Goal: Task Accomplishment & Management: Complete application form

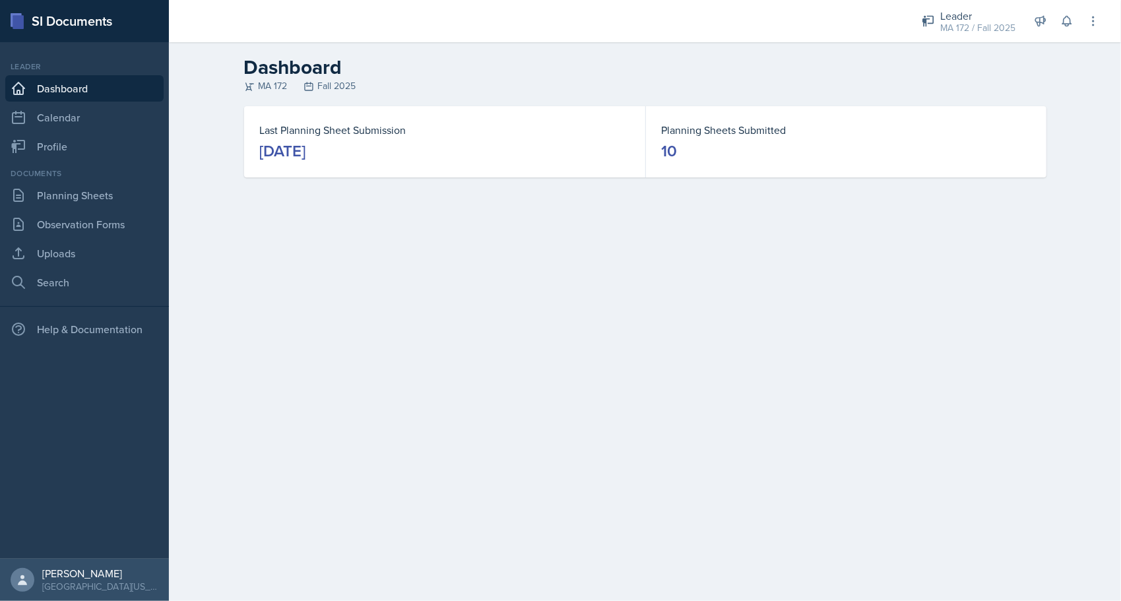
click at [306, 151] on div "[DATE]" at bounding box center [283, 151] width 46 height 21
click at [84, 185] on link "Planning Sheets" at bounding box center [84, 195] width 158 height 26
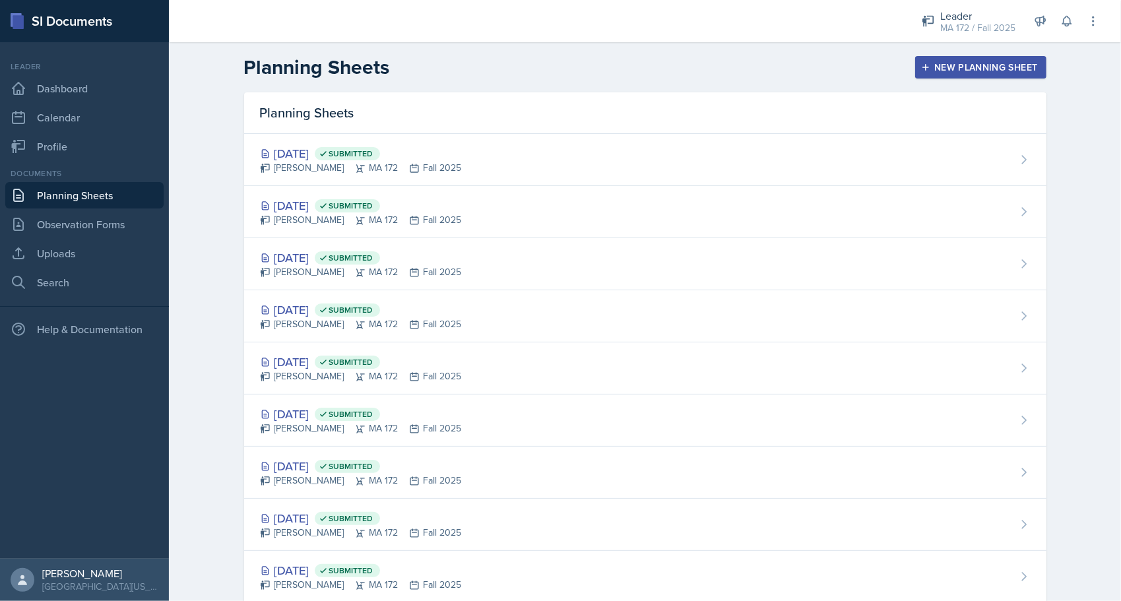
click at [946, 63] on div "New Planning Sheet" at bounding box center [981, 67] width 114 height 11
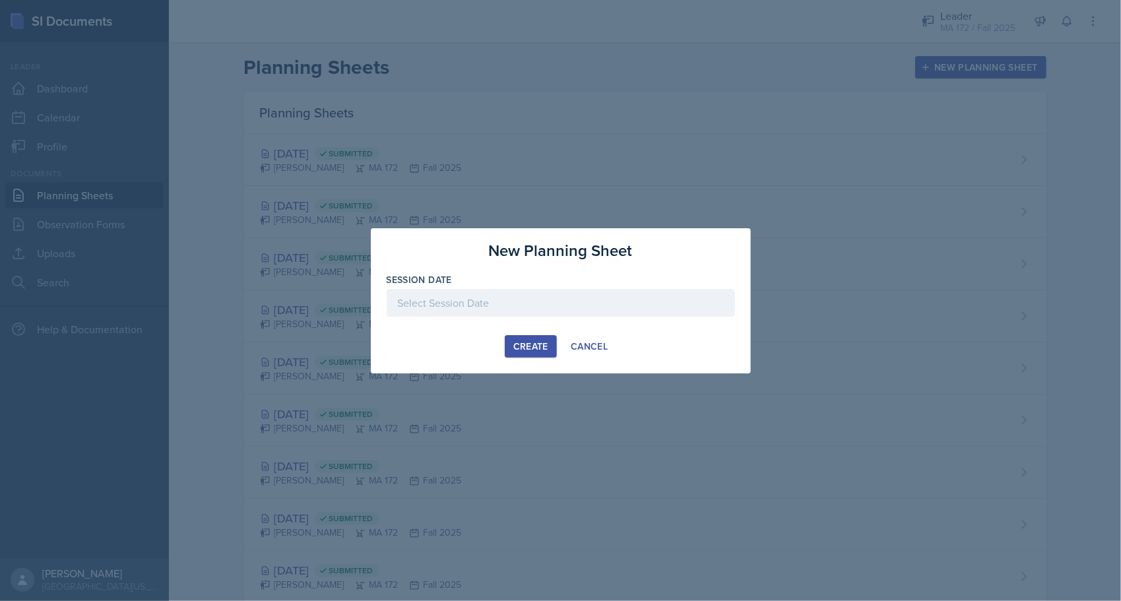
click at [507, 299] on div at bounding box center [561, 303] width 348 height 28
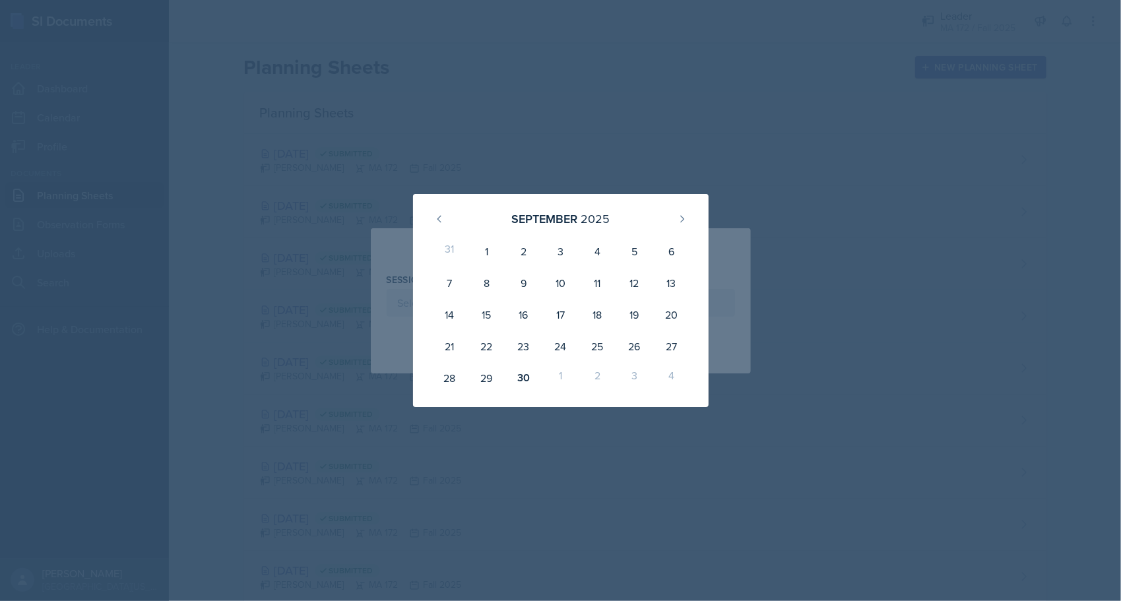
click at [561, 374] on div "1" at bounding box center [560, 378] width 37 height 32
click at [689, 220] on button at bounding box center [682, 219] width 21 height 21
click at [552, 256] on div "1" at bounding box center [560, 252] width 37 height 32
type input "[DATE]"
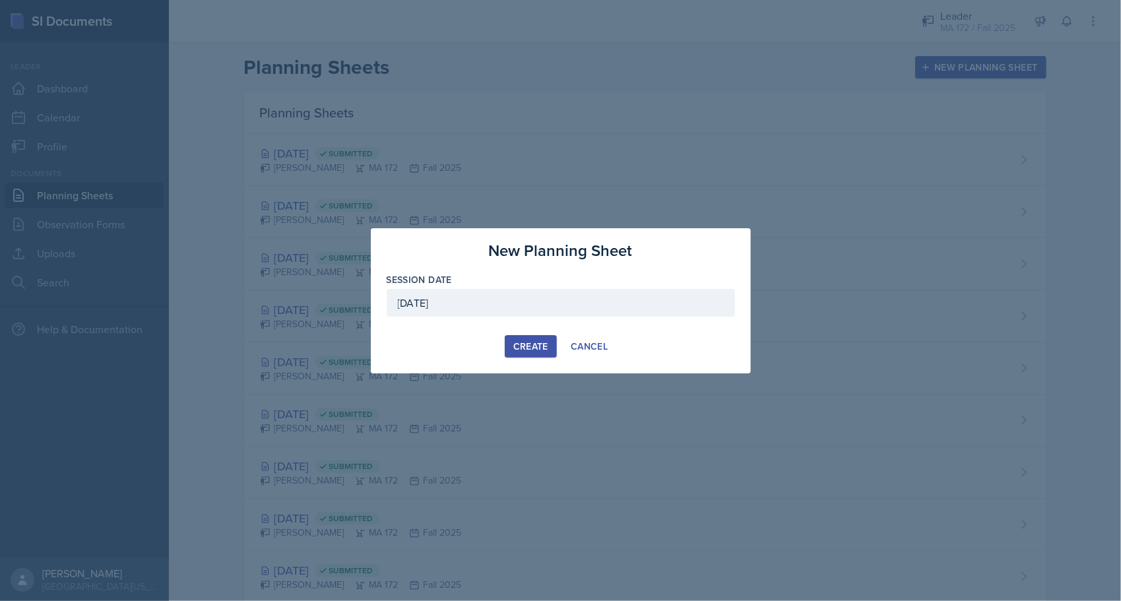
click at [528, 346] on div "Create" at bounding box center [530, 346] width 35 height 11
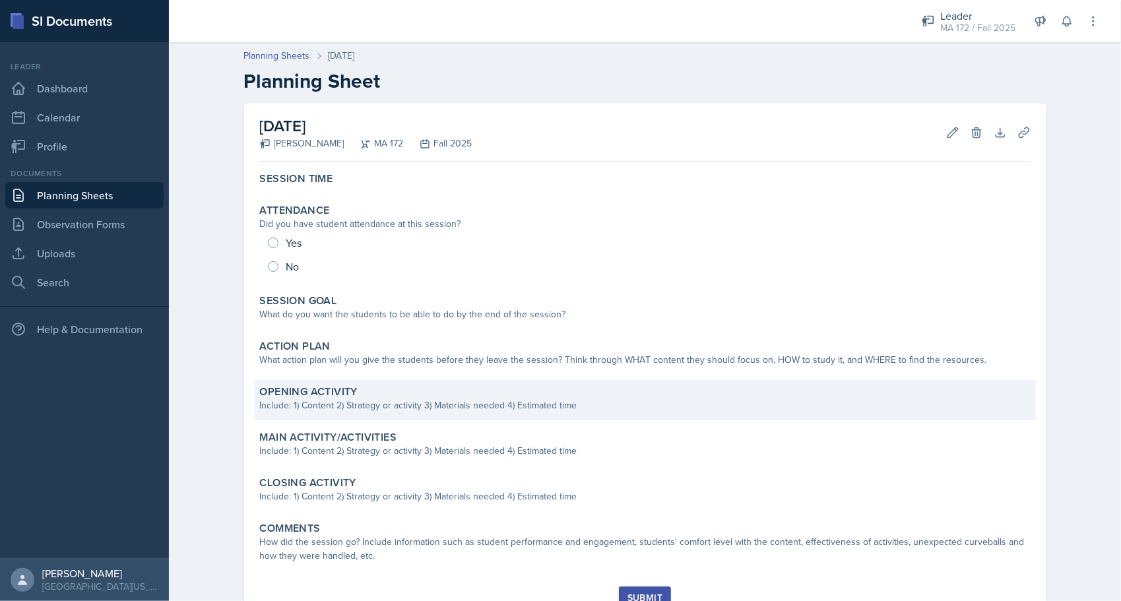
click at [327, 399] on div "Include: 1) Content 2) Strategy or activity 3) Materials needed 4) Estimated ti…" at bounding box center [645, 406] width 771 height 14
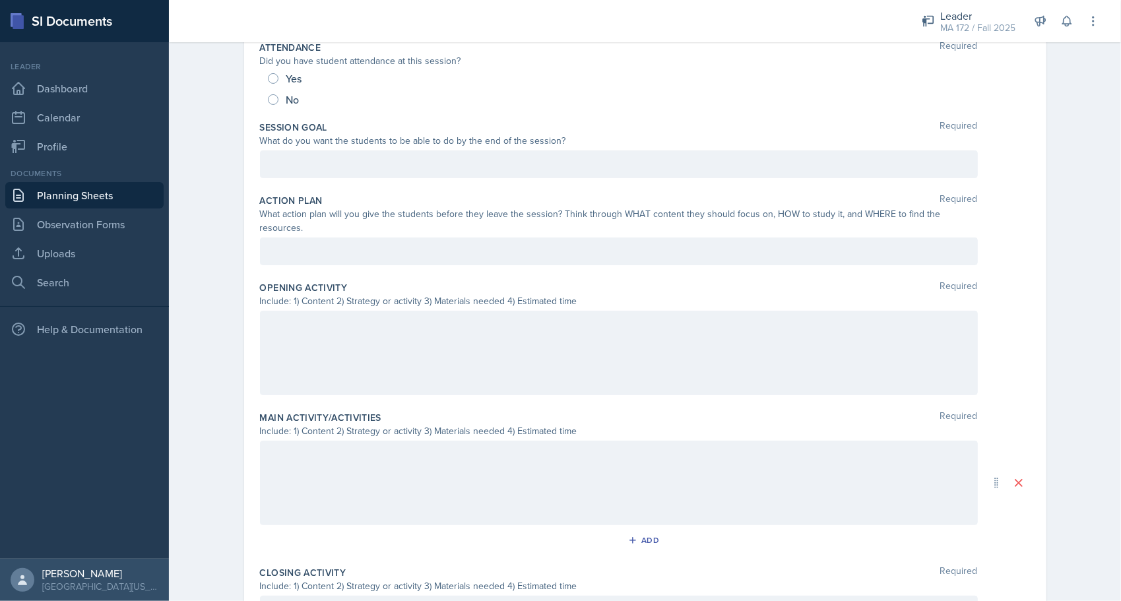
click at [306, 319] on div at bounding box center [619, 353] width 718 height 84
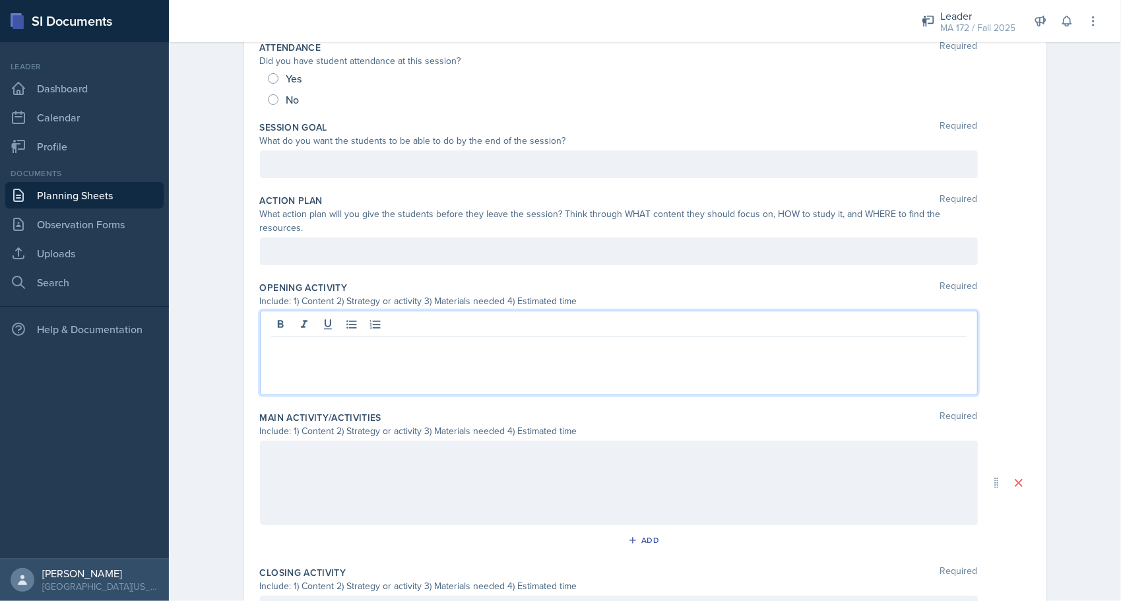
scroll to position [220, 0]
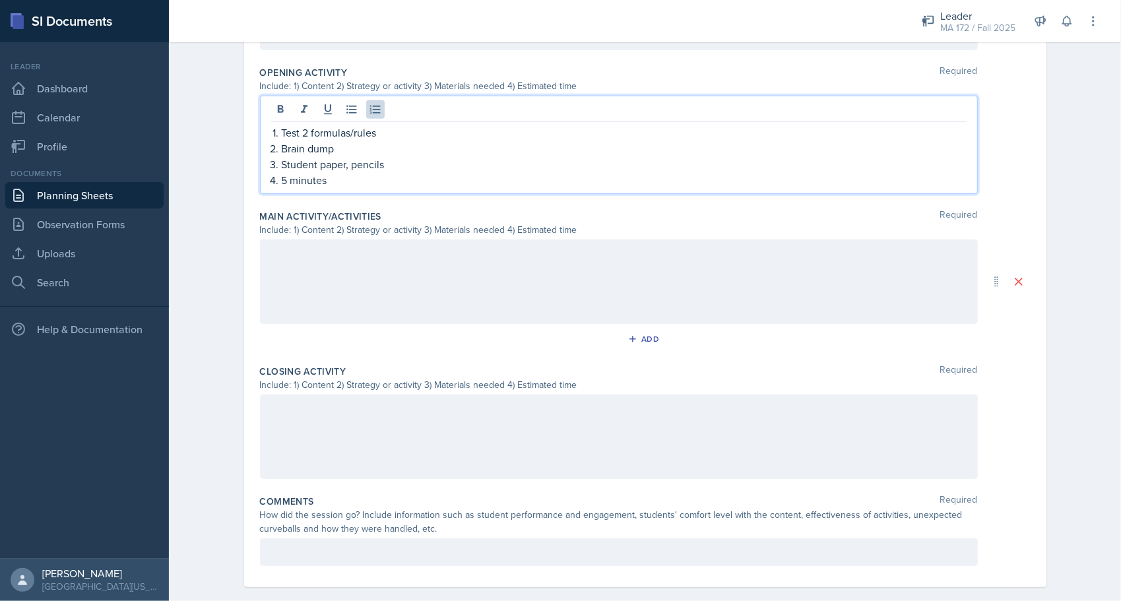
click at [331, 376] on div "Closing Activity Required Include: 1) Content 2) Strategy or activity 3) Materi…" at bounding box center [645, 425] width 771 height 130
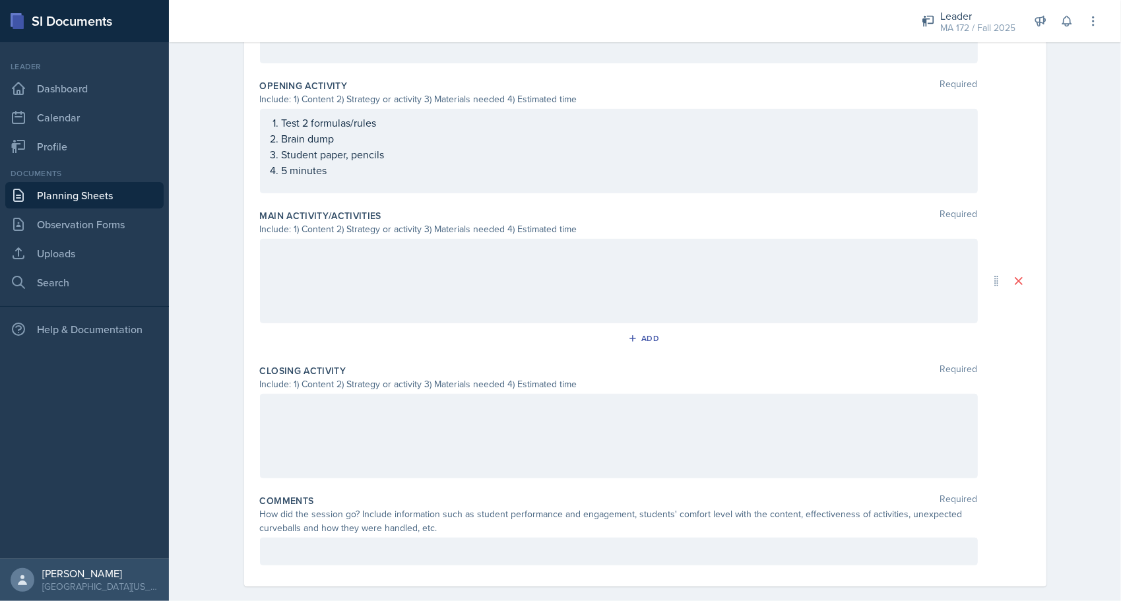
click at [338, 411] on div at bounding box center [619, 436] width 718 height 84
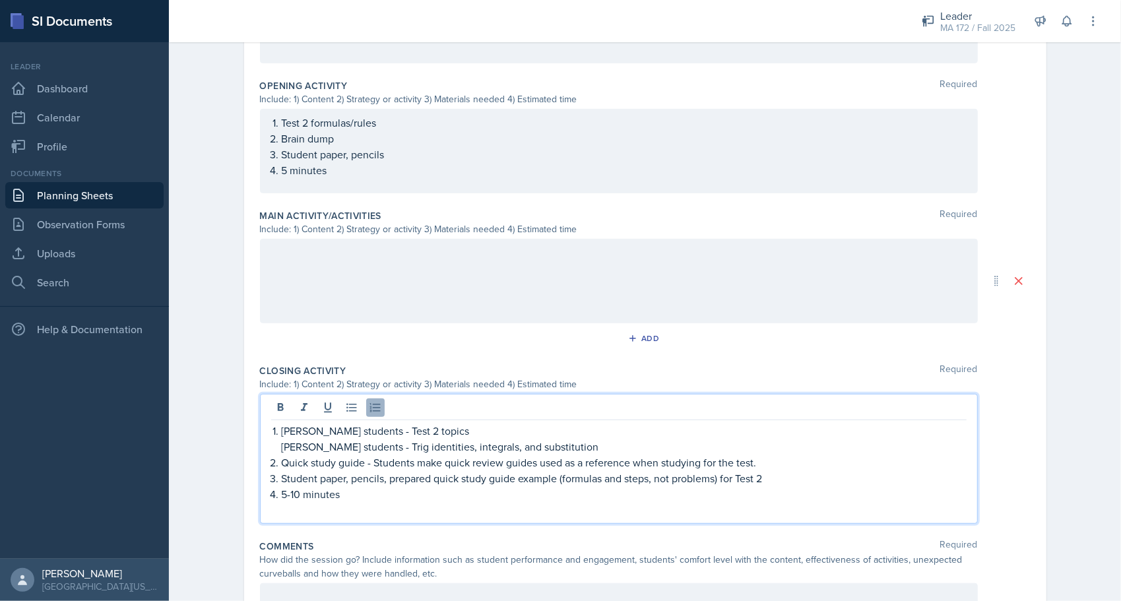
scroll to position [423, 0]
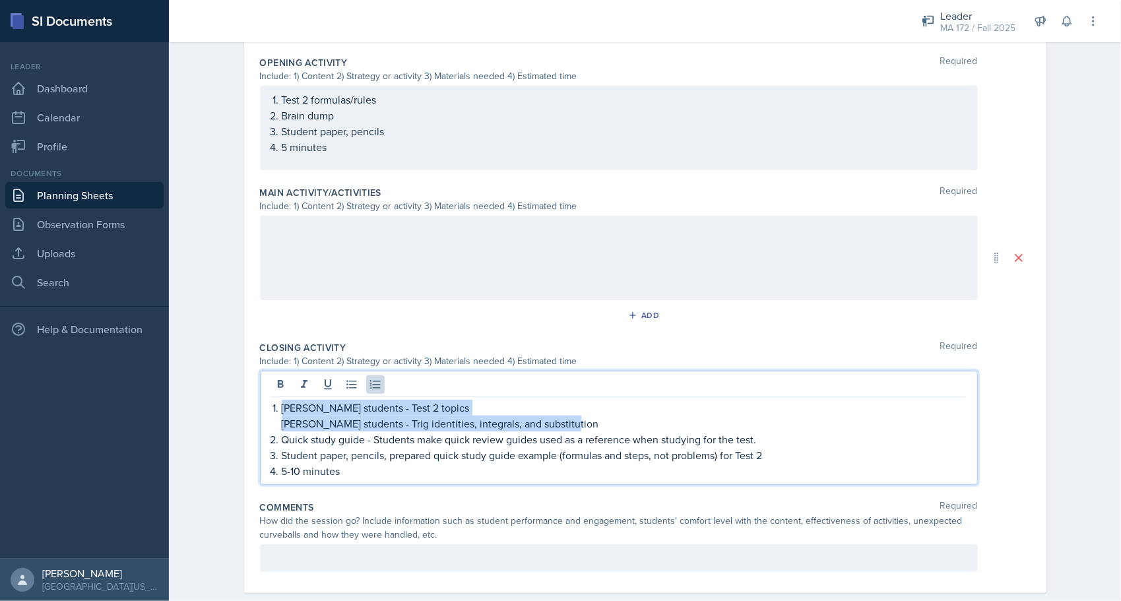
drag, startPoint x: 566, startPoint y: 405, endPoint x: 277, endPoint y: 387, distance: 289.0
click at [282, 400] on li "[PERSON_NAME] students - Test 2 topics [PERSON_NAME] students - Trig identities…" at bounding box center [624, 416] width 685 height 32
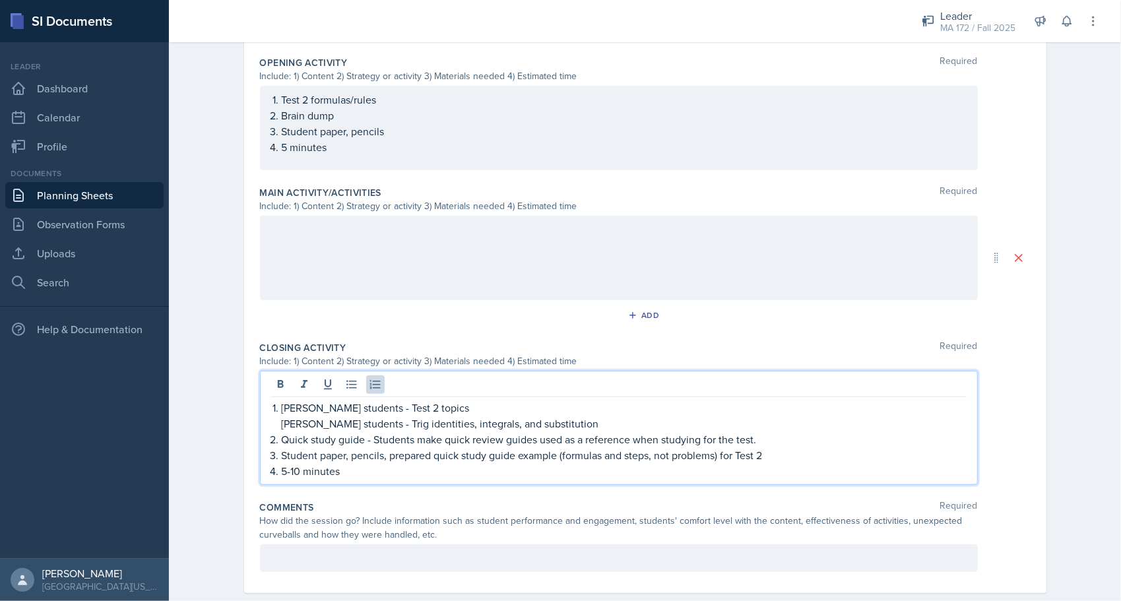
scroll to position [413, 0]
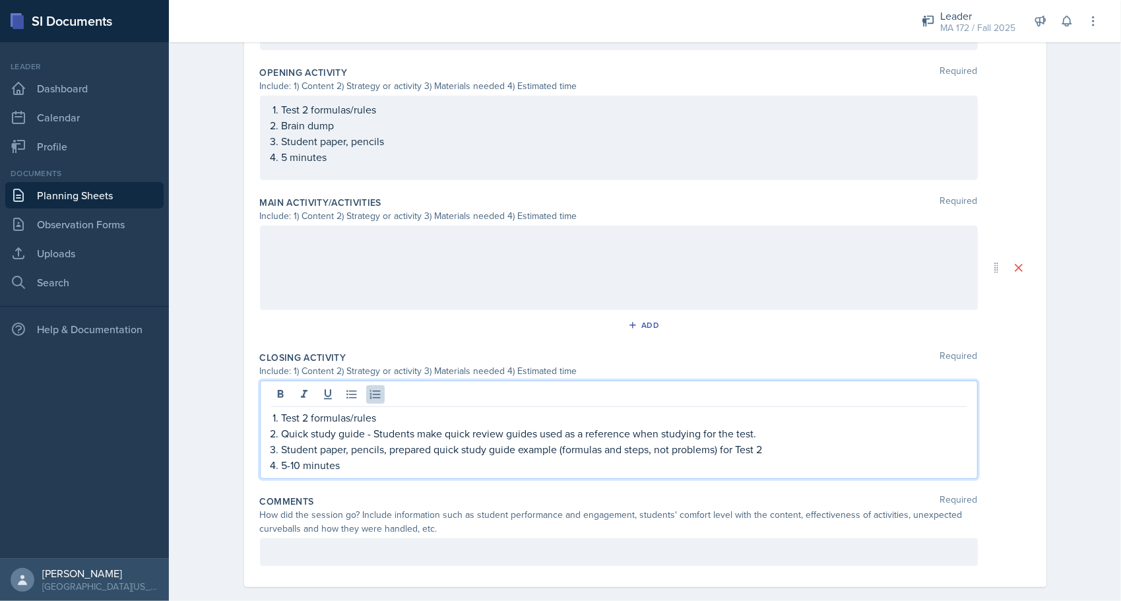
click at [773, 426] on p "Quick study guide - Students make quick review guides used as a reference when …" at bounding box center [624, 434] width 685 height 16
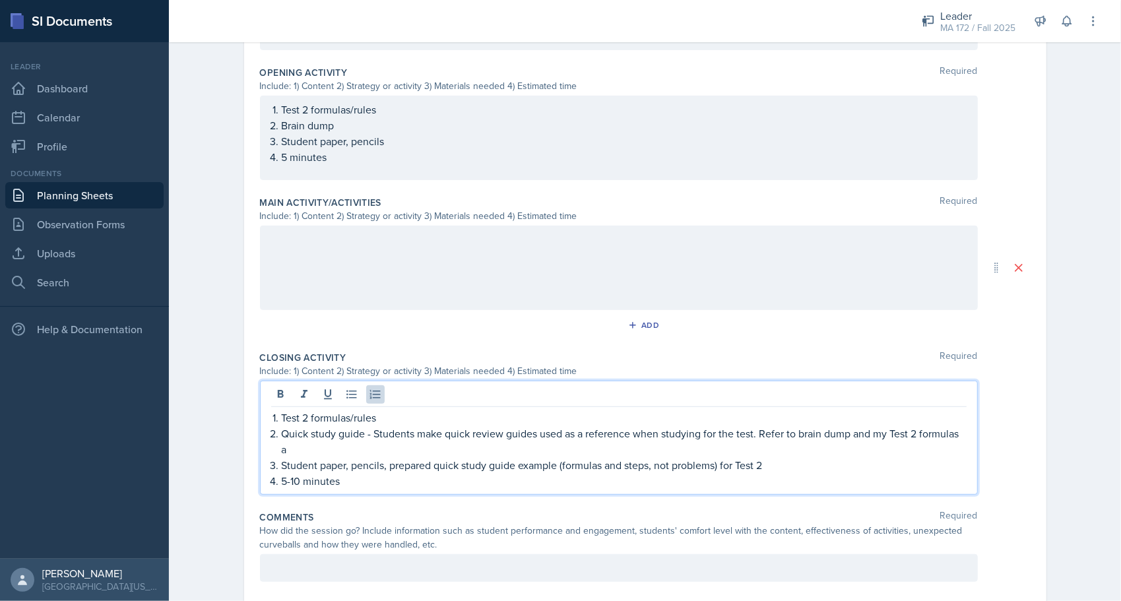
scroll to position [423, 0]
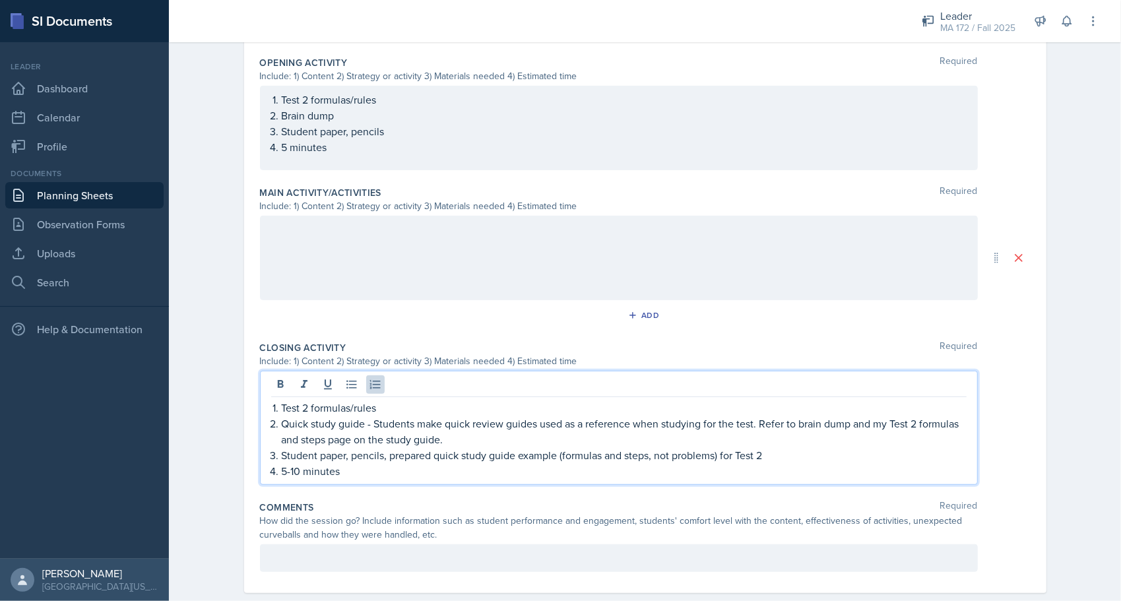
click at [430, 426] on p "Quick study guide - Students make quick review guides used as a reference when …" at bounding box center [624, 432] width 685 height 32
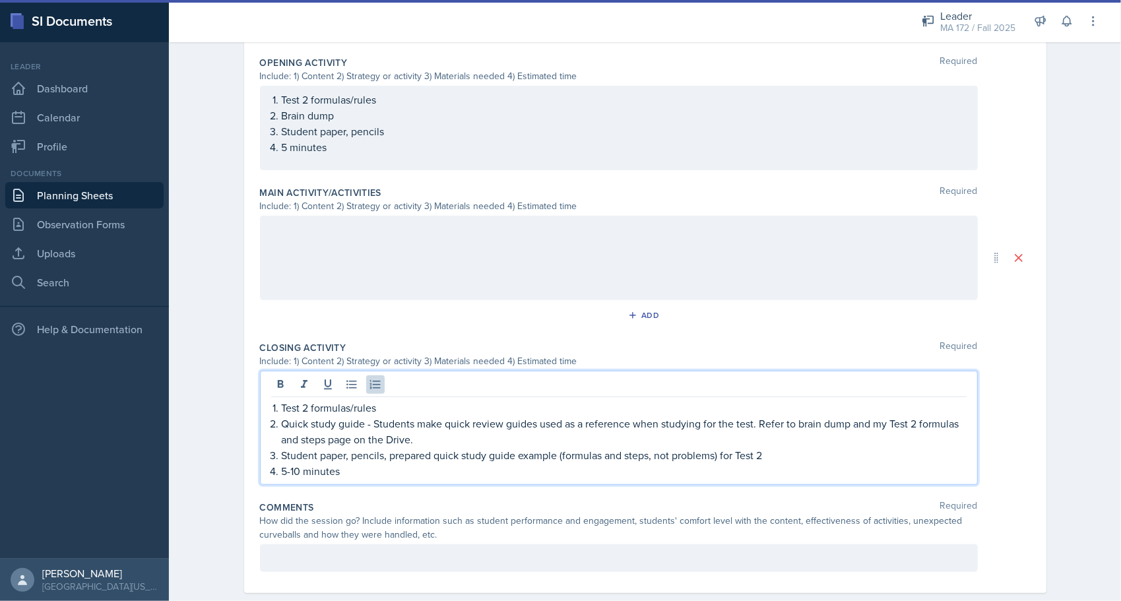
scroll to position [93, 0]
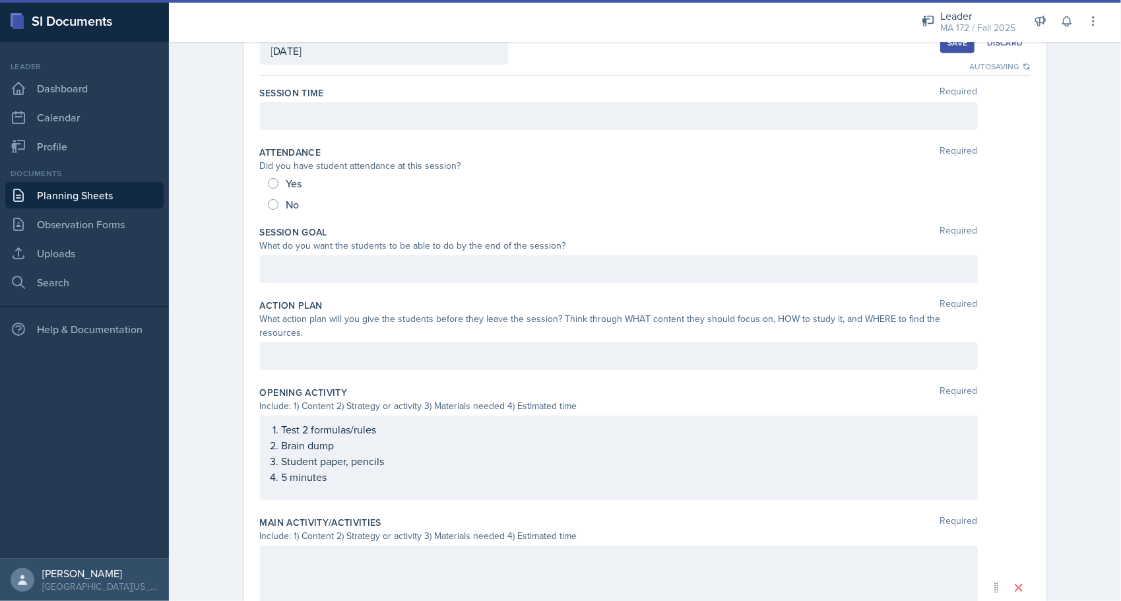
click at [355, 348] on p at bounding box center [619, 356] width 696 height 16
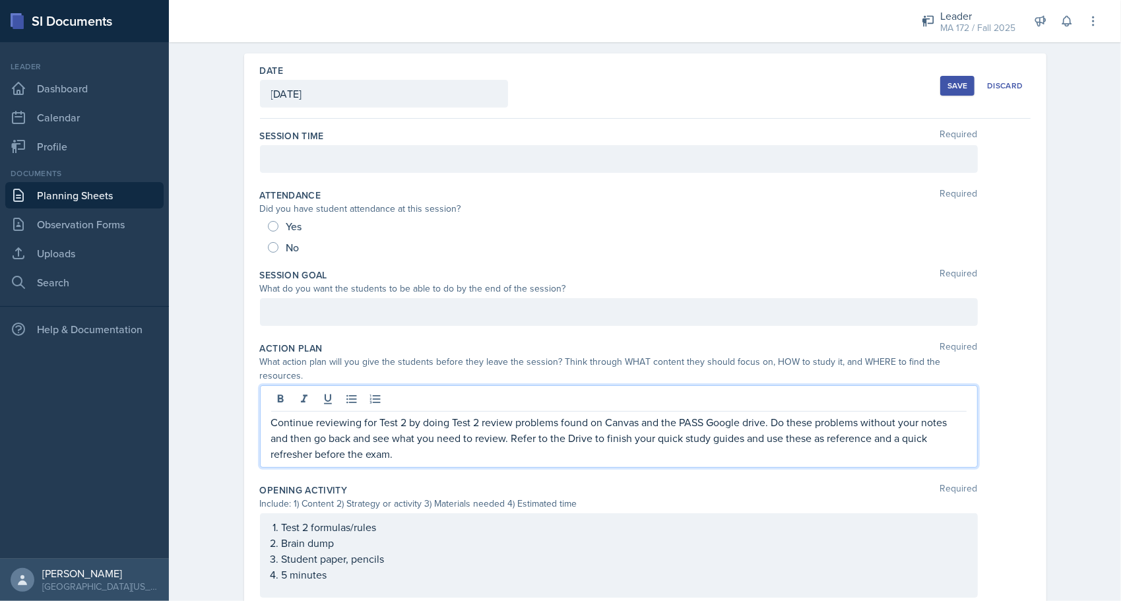
scroll to position [73, 0]
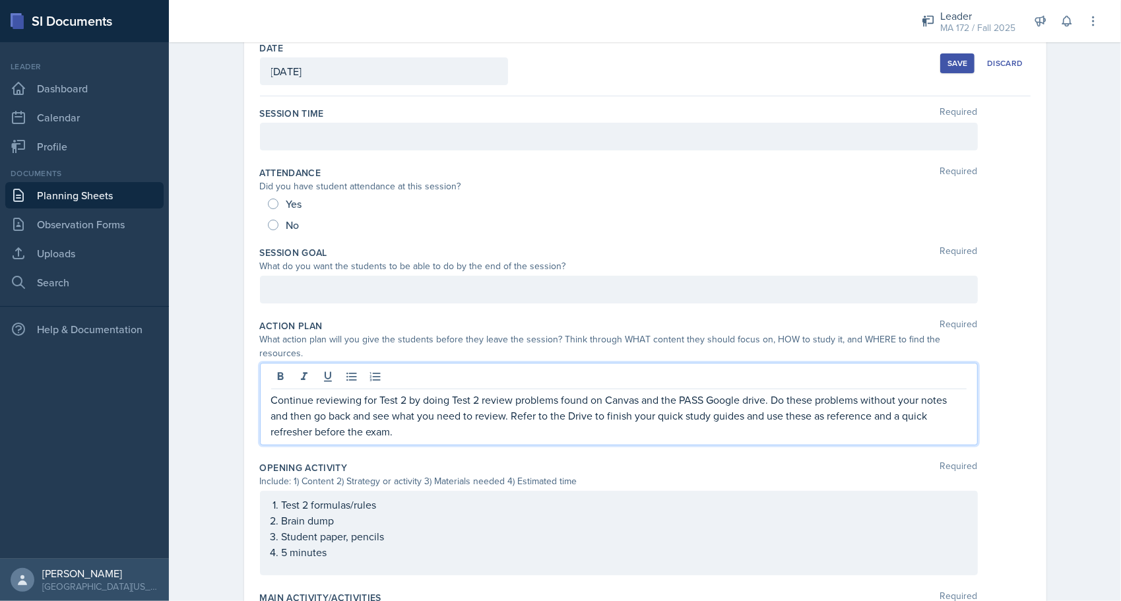
click at [367, 298] on p at bounding box center [619, 290] width 696 height 16
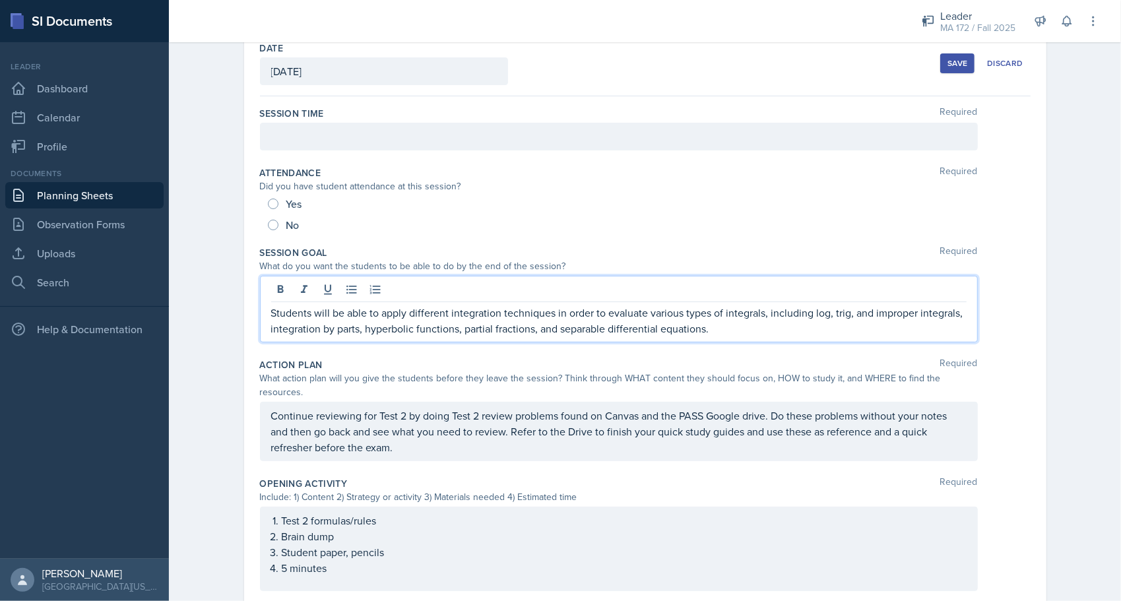
click at [881, 310] on p "Students will be able to apply different integration techniques in order to eva…" at bounding box center [619, 321] width 696 height 32
click at [302, 139] on p at bounding box center [619, 137] width 696 height 16
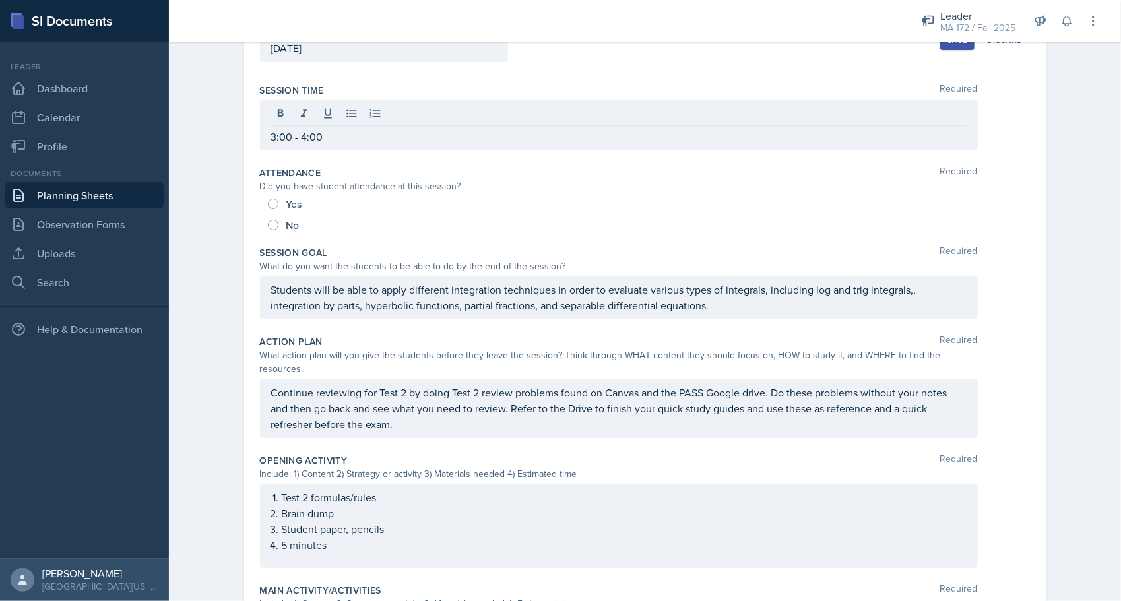
click at [188, 267] on div "Planning Sheets [DATE] Planning Sheet Date [DATE] [DATE] 31 1 2 3 4 5 6 7 8 9 1…" at bounding box center [645, 470] width 952 height 1060
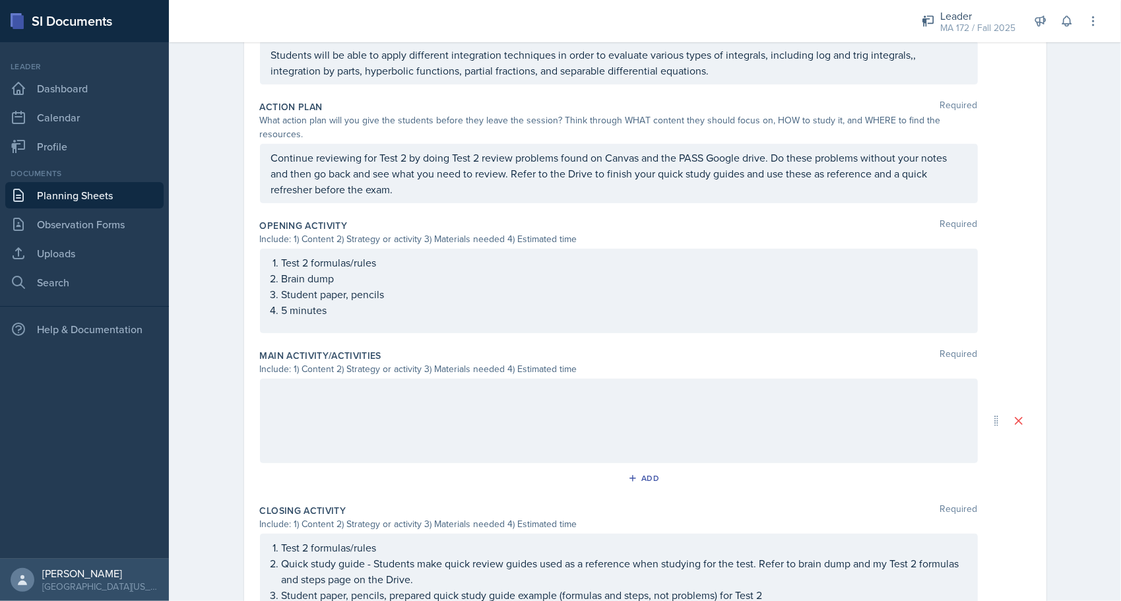
scroll to position [396, 0]
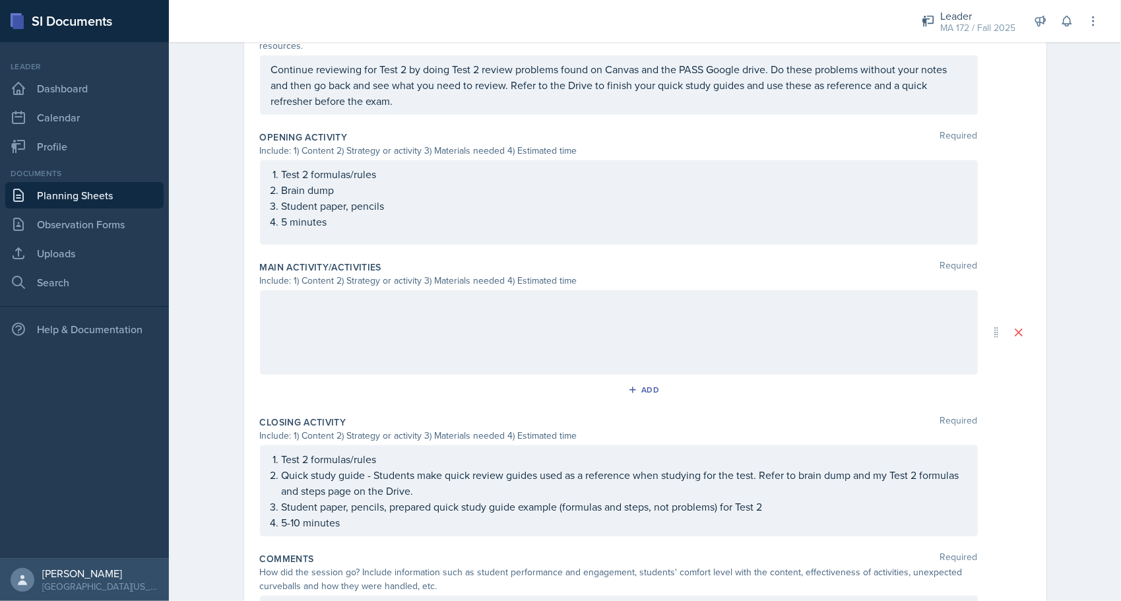
click at [375, 329] on div at bounding box center [619, 332] width 718 height 84
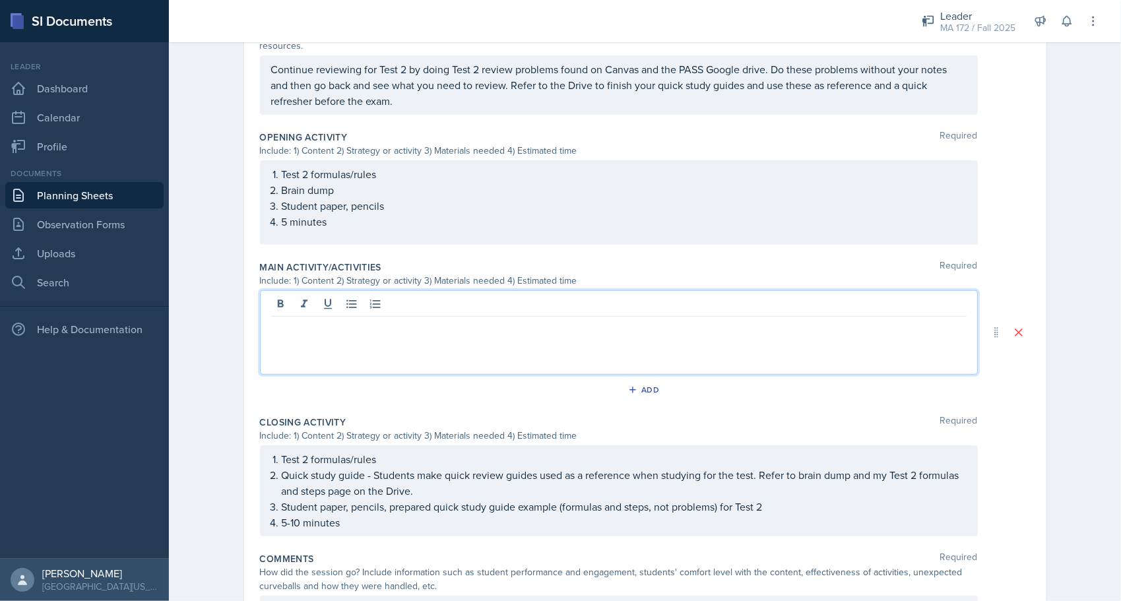
scroll to position [418, 0]
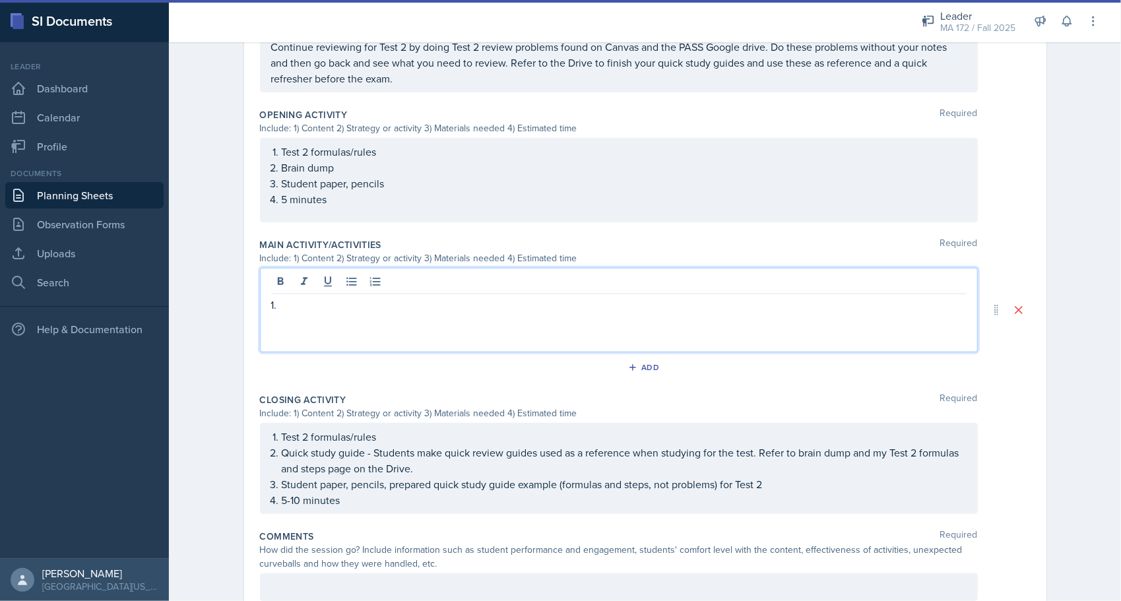
click at [364, 297] on p "1." at bounding box center [619, 305] width 696 height 16
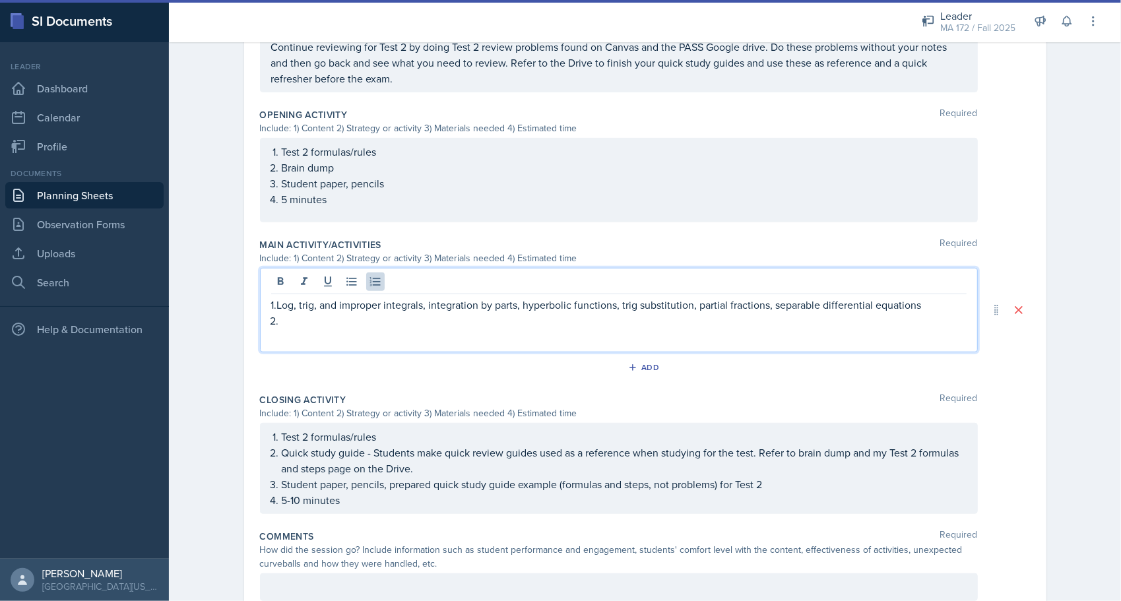
click at [272, 297] on p "1.Log, trig, and improper integrals, integration by parts, hyperbolic functions…" at bounding box center [619, 305] width 696 height 16
click at [401, 297] on p "Log, trig, and improper integrals, integration by parts, hyperbolic functions, …" at bounding box center [624, 305] width 685 height 16
click at [354, 297] on p "Log, trig, and improper integrals, integration by parts, hyperbolic functions, …" at bounding box center [624, 305] width 685 height 16
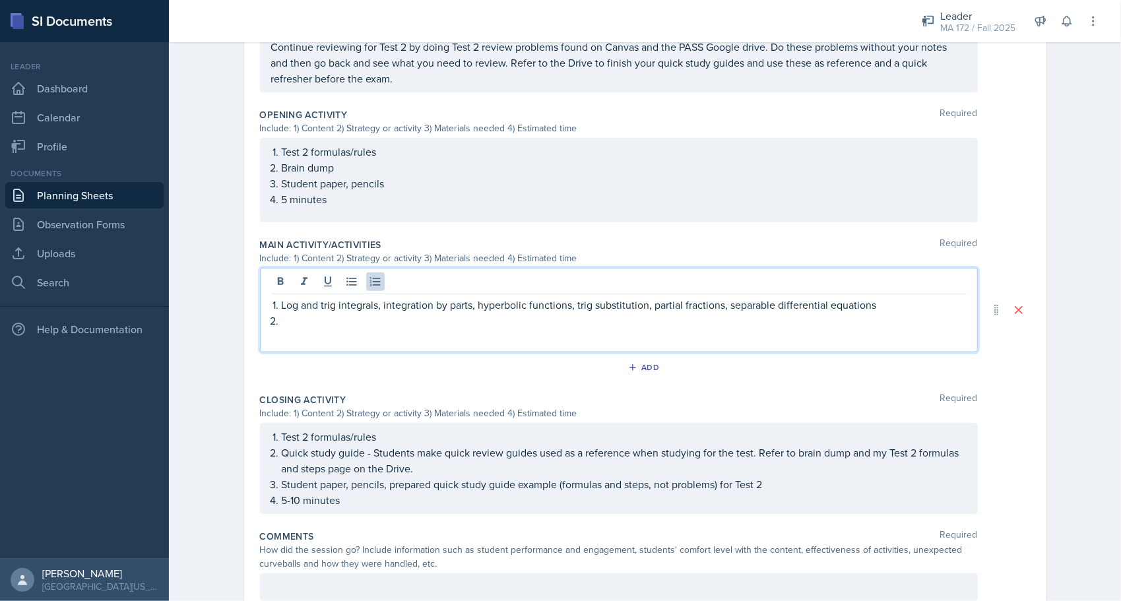
click at [595, 297] on p "Log and trig integrals, integration by parts, hyperbolic functions, trig substi…" at bounding box center [624, 305] width 685 height 16
click at [323, 313] on p at bounding box center [624, 321] width 685 height 16
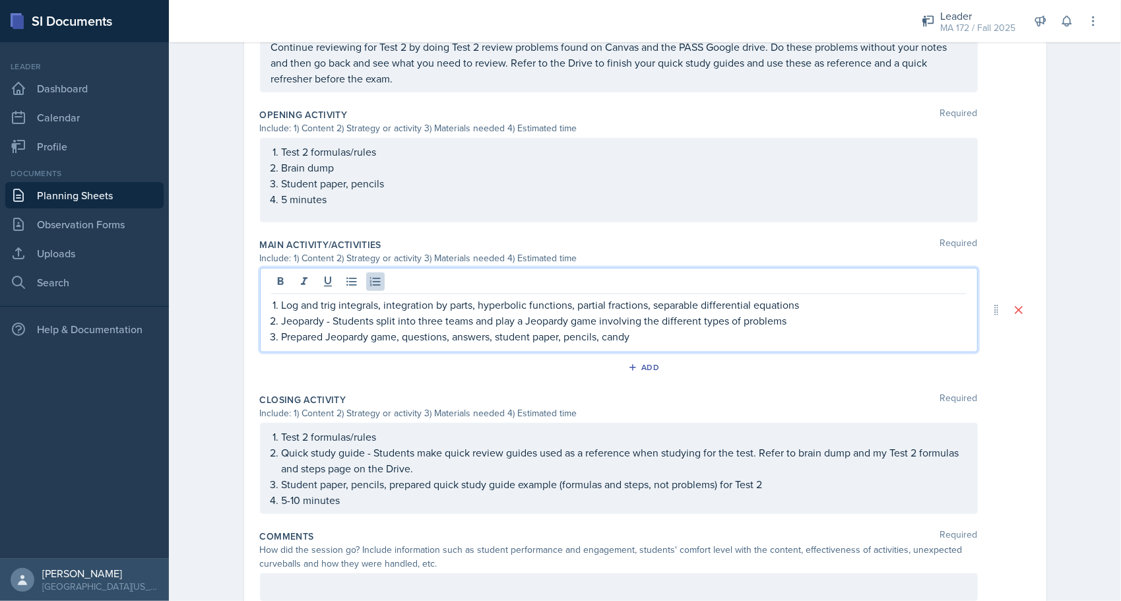
click at [804, 313] on p "Jeopardy - Students split into three teams and play a Jeopardy game involving t…" at bounding box center [624, 321] width 685 height 16
click at [670, 329] on p "Prepared Jeopardy game, questions, answers, student paper, pencils, candy" at bounding box center [624, 337] width 685 height 16
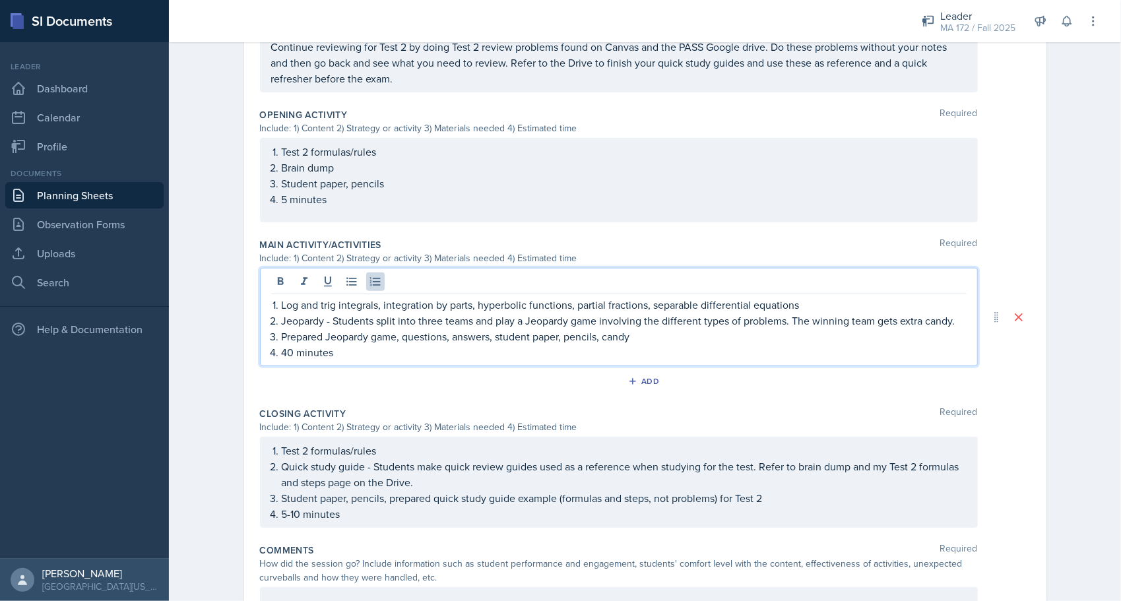
click at [238, 454] on div "Date [DATE] [DATE] 31 1 2 3 4 5 6 7 8 9 10 11 12 13 14 15 16 17 18 19 20 21 22 …" at bounding box center [645, 176] width 845 height 983
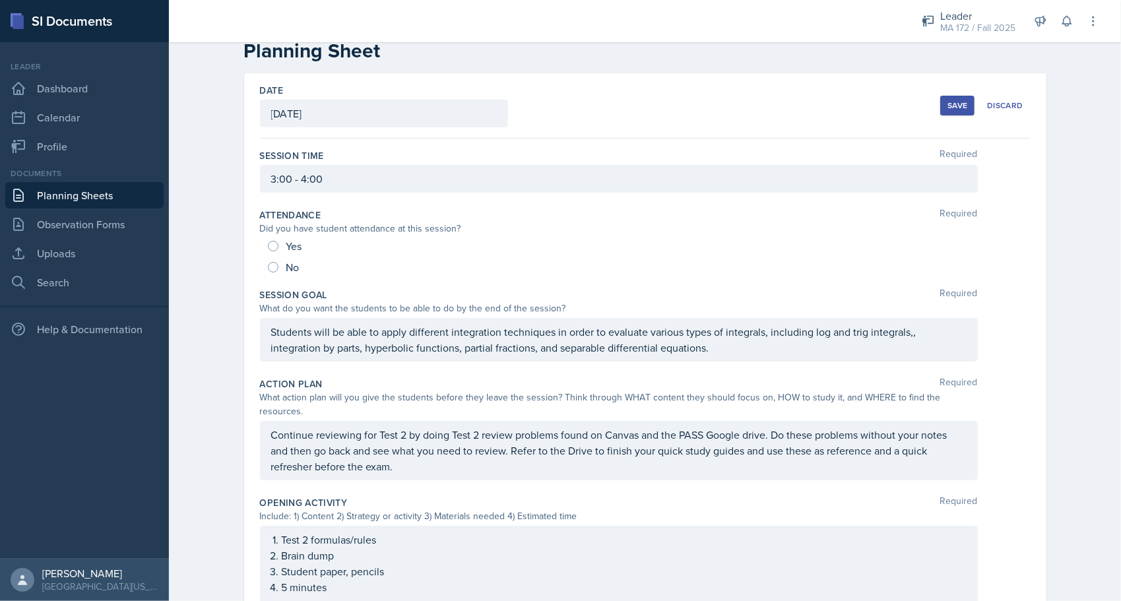
scroll to position [0, 0]
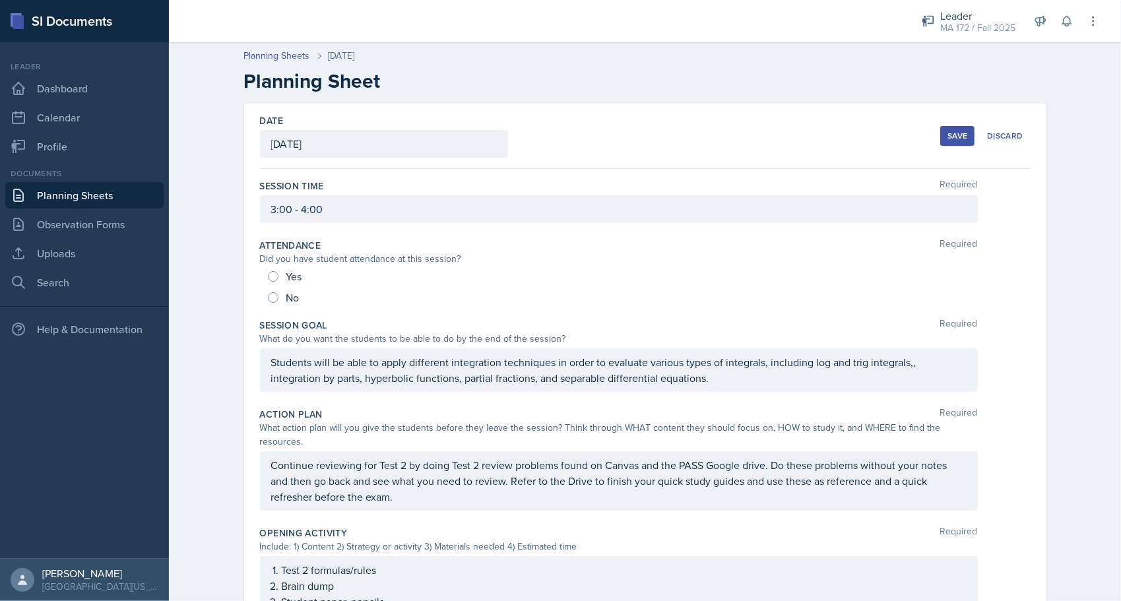
click at [951, 128] on button "Save" at bounding box center [957, 136] width 34 height 20
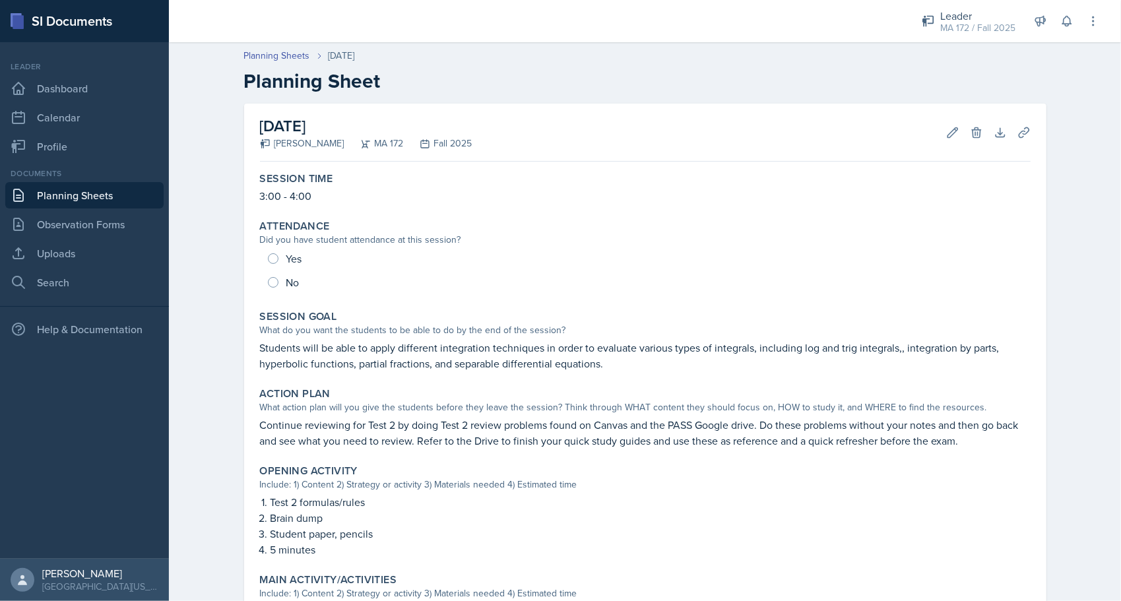
scroll to position [339, 0]
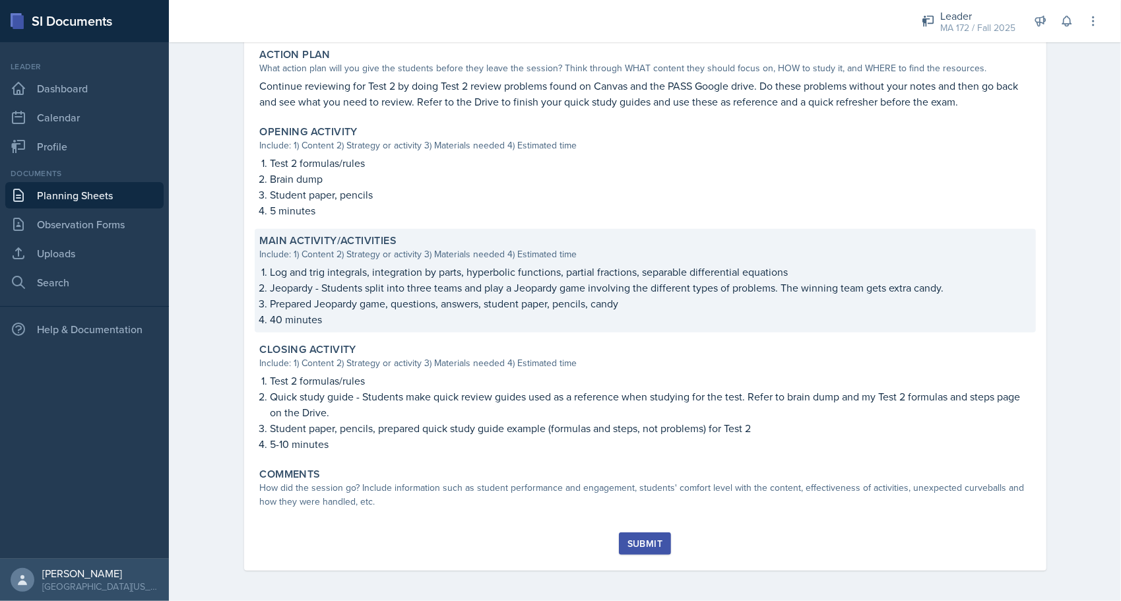
click at [644, 297] on p "Prepared Jeopardy game, questions, answers, student paper, pencils, candy" at bounding box center [651, 304] width 760 height 16
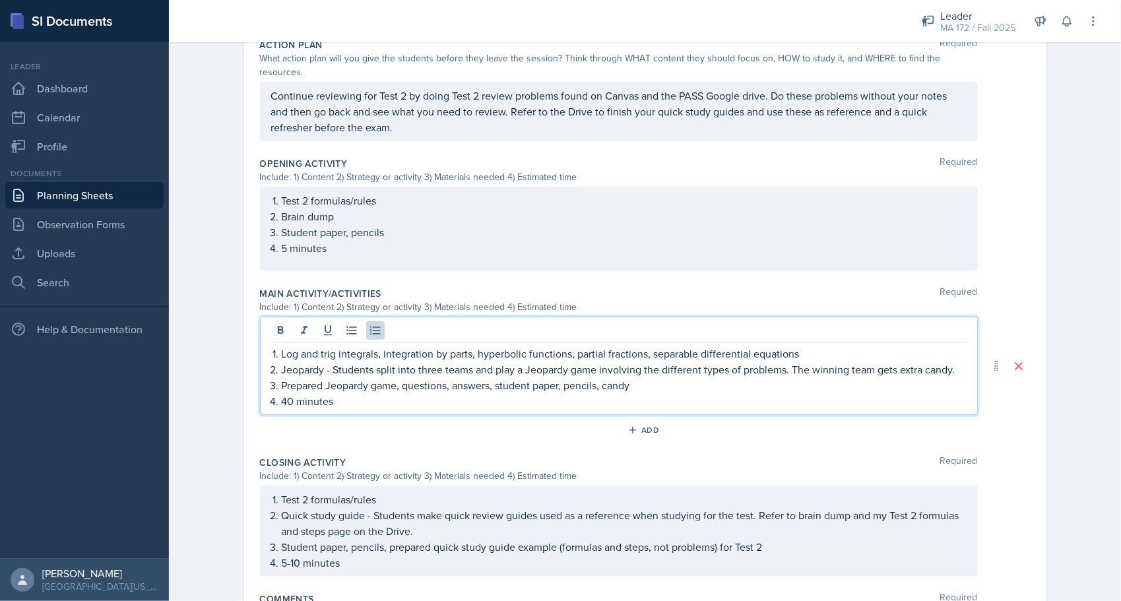
click at [900, 346] on div "Log and trig integrals, integration by parts, hyperbolic functions, partial fra…" at bounding box center [619, 377] width 696 height 63
click at [900, 346] on p "Log and trig integrals, integration by parts, hyperbolic functions, partial fra…" at bounding box center [624, 354] width 685 height 16
click at [904, 362] on p "Jeopardy - Students split into three teams and play a Jeopardy game involving t…" at bounding box center [624, 370] width 685 height 16
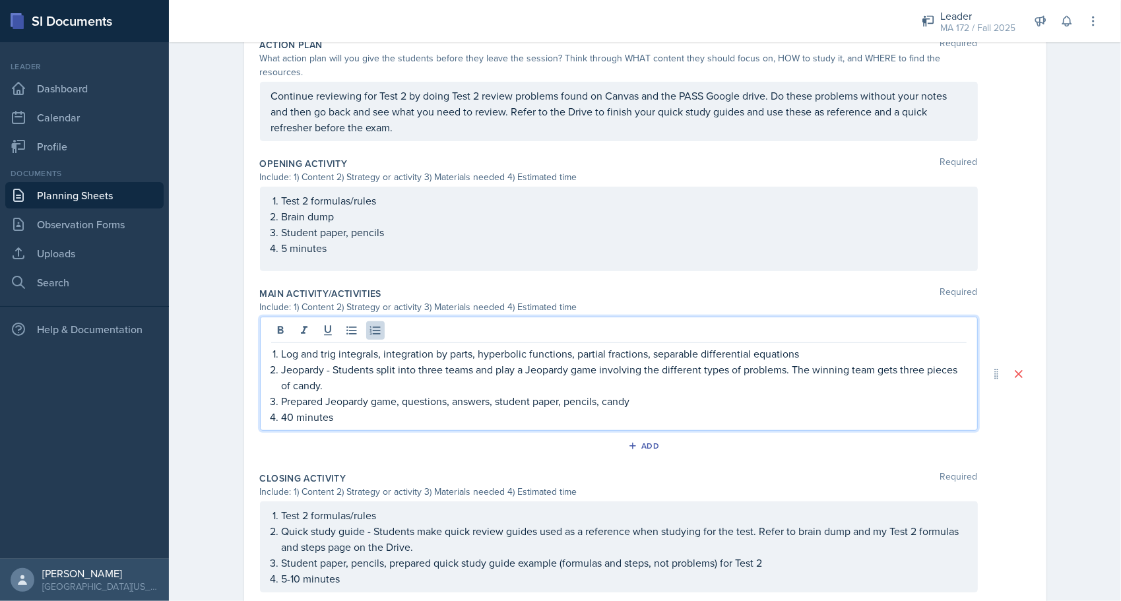
click at [663, 370] on p "Jeopardy - Students split into three teams and play a Jeopardy game involving t…" at bounding box center [624, 378] width 685 height 32
click at [666, 393] on p "Prepared Jeopardy game, questions, answers, student paper, pencils, candy" at bounding box center [624, 401] width 685 height 16
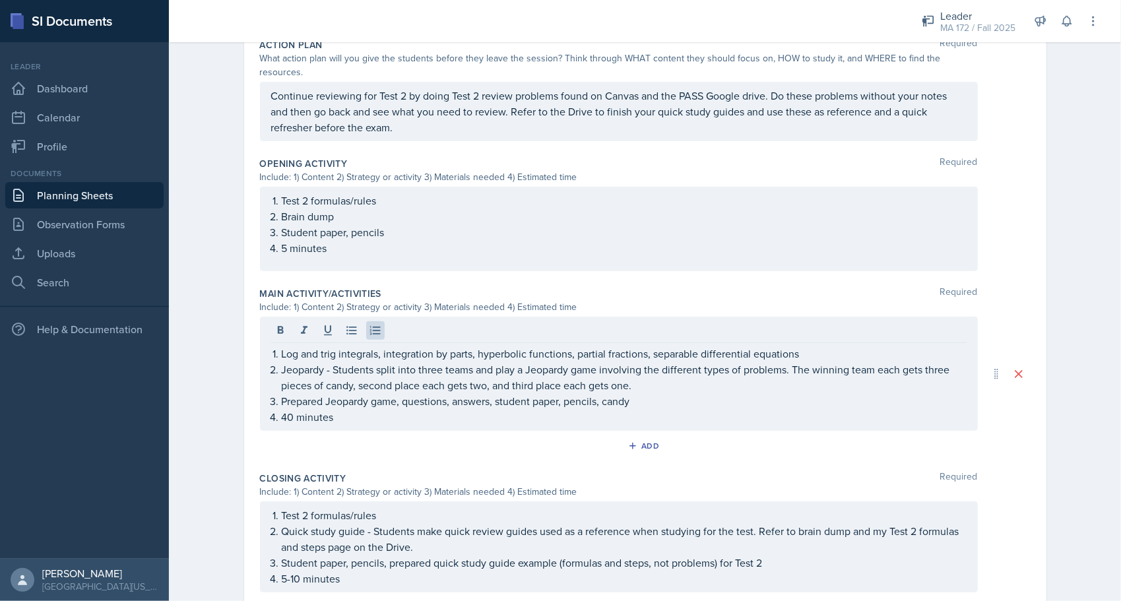
click at [201, 361] on div "Planning Sheets [DATE] Planning Sheet Date [DATE] [DATE] 31 1 2 3 4 5 6 7 8 9 1…" at bounding box center [645, 199] width 952 height 1066
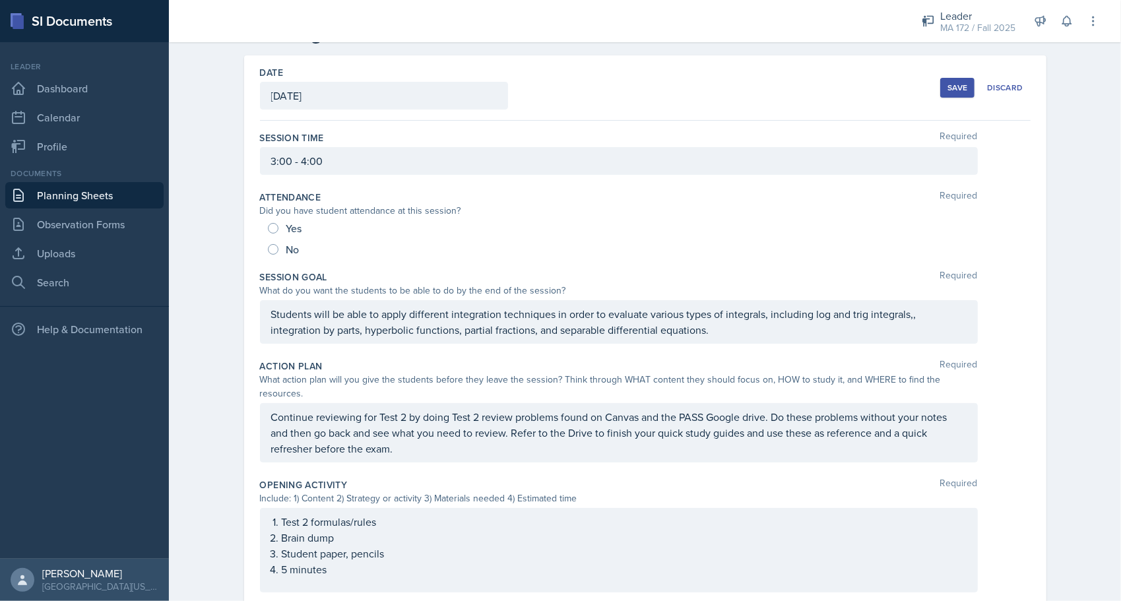
scroll to position [74, 0]
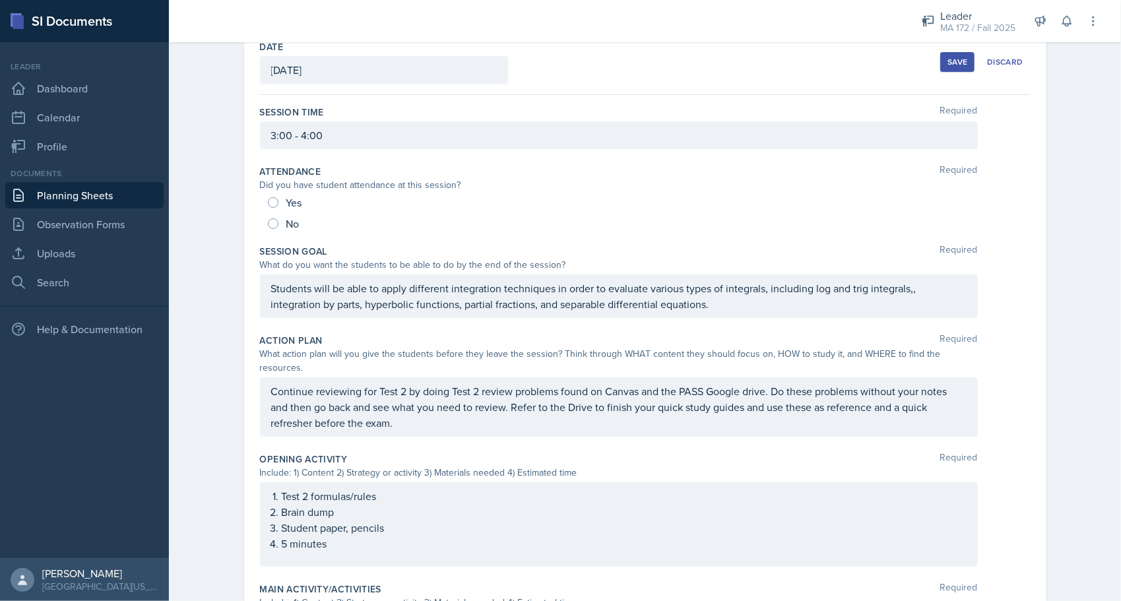
click at [958, 60] on div "Save" at bounding box center [958, 62] width 20 height 11
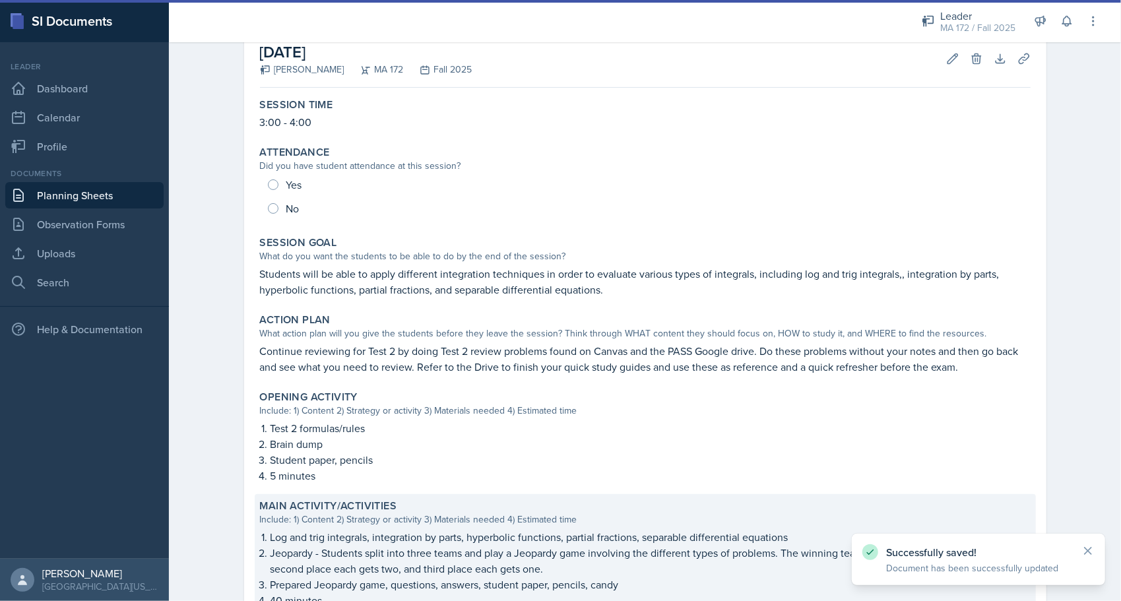
scroll to position [79, 0]
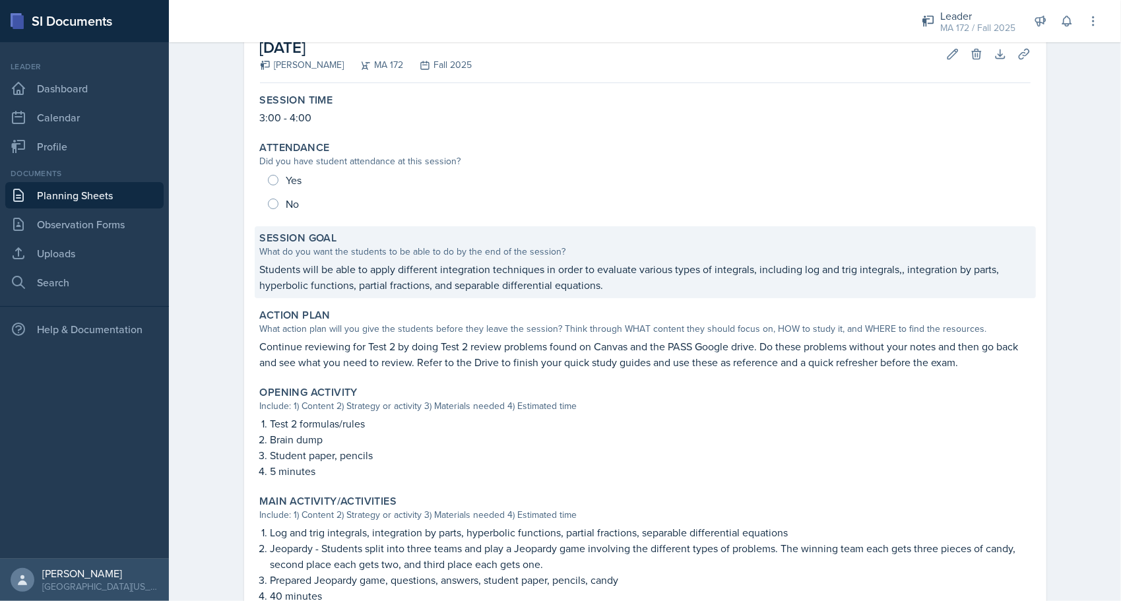
click at [364, 267] on p "Students will be able to apply different integration techniques in order to eva…" at bounding box center [645, 277] width 771 height 32
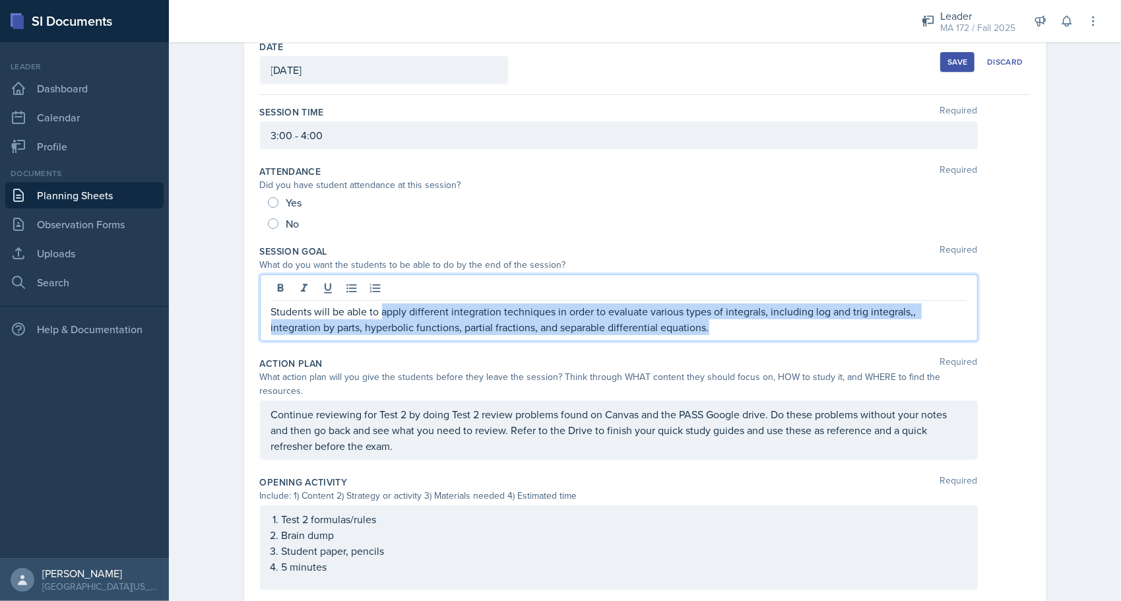
drag, startPoint x: 376, startPoint y: 286, endPoint x: 711, endPoint y: 339, distance: 339.3
click at [711, 339] on div "Students will be able to apply different integration techniques in order to eva…" at bounding box center [619, 308] width 718 height 67
drag, startPoint x: 711, startPoint y: 324, endPoint x: 376, endPoint y: 302, distance: 336.0
click at [376, 304] on p "Students will be able to apply different integration techniques in order to eva…" at bounding box center [619, 320] width 696 height 32
copy p "apply different integration techniques in order to evaluate various types of in…"
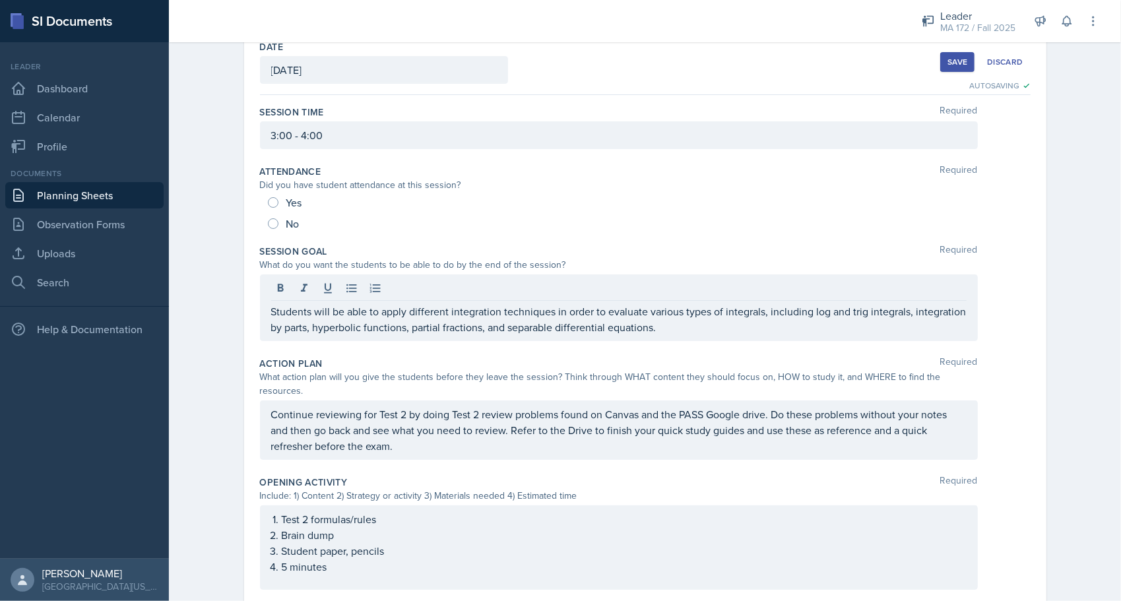
click at [227, 286] on div "Date [DATE] [DATE] 31 1 2 3 4 5 6 7 8 9 10 11 12 13 14 15 16 17 18 19 20 21 22 …" at bounding box center [645, 529] width 845 height 998
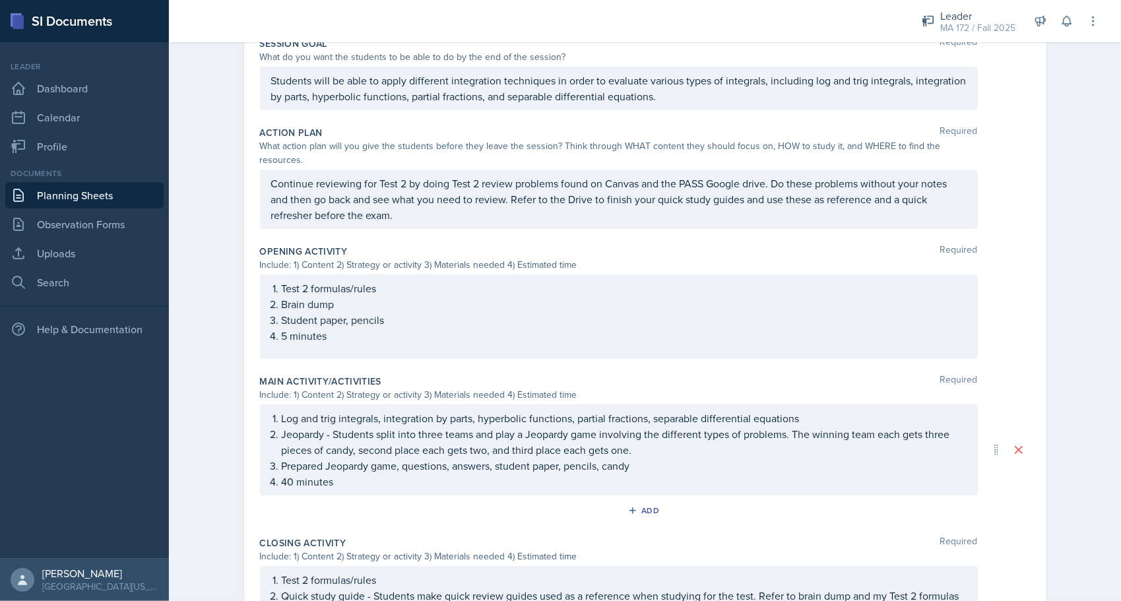
scroll to position [262, 0]
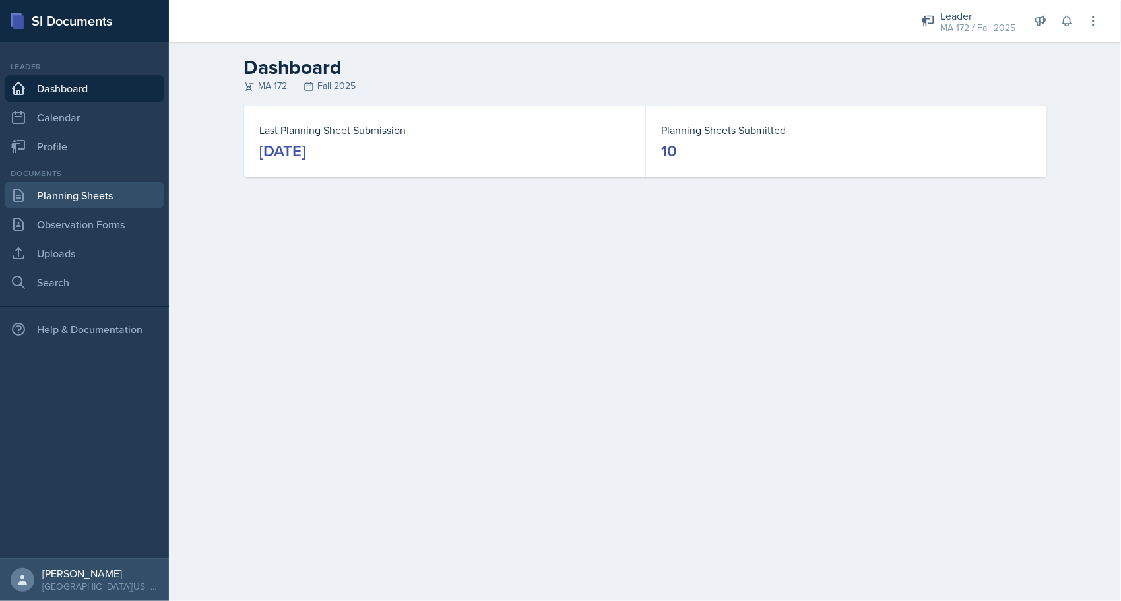
click at [64, 202] on link "Planning Sheets" at bounding box center [84, 195] width 158 height 26
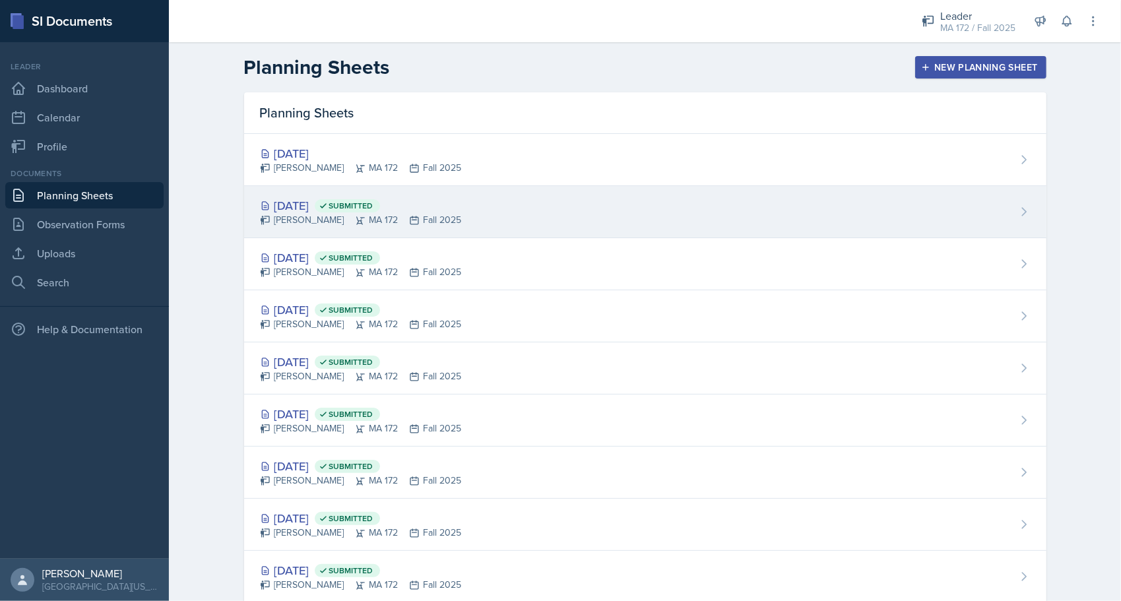
click at [265, 202] on icon at bounding box center [265, 206] width 11 height 11
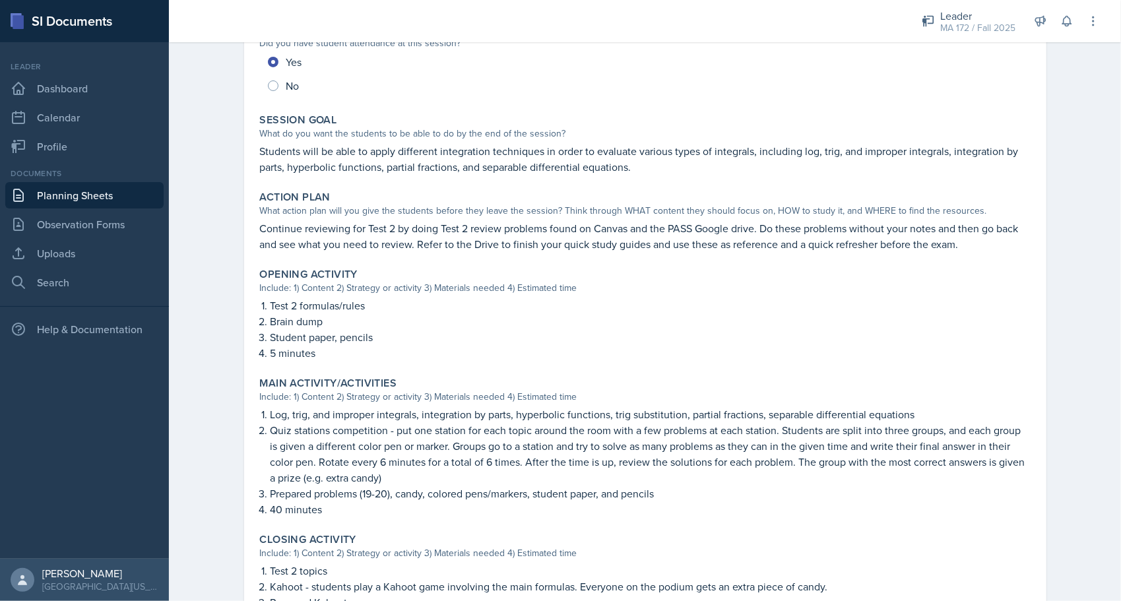
scroll to position [198, 0]
drag, startPoint x: 262, startPoint y: 301, endPoint x: 326, endPoint y: 348, distance: 79.7
click at [326, 348] on div "Opening Activity Include: 1) Content 2) Strategy or activity 3) Materials neede…" at bounding box center [645, 313] width 781 height 104
copy ol "Test 2 formulas/rules Brain dump Student paper, pencils 5 minutes"
click at [123, 199] on link "Planning Sheets" at bounding box center [84, 195] width 158 height 26
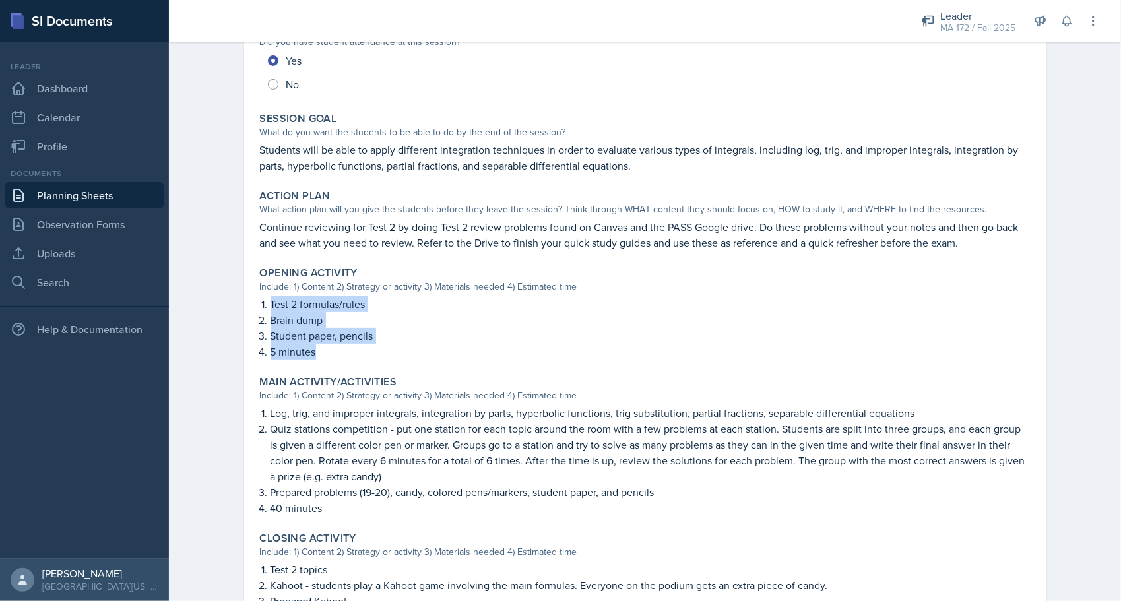
scroll to position [135, 0]
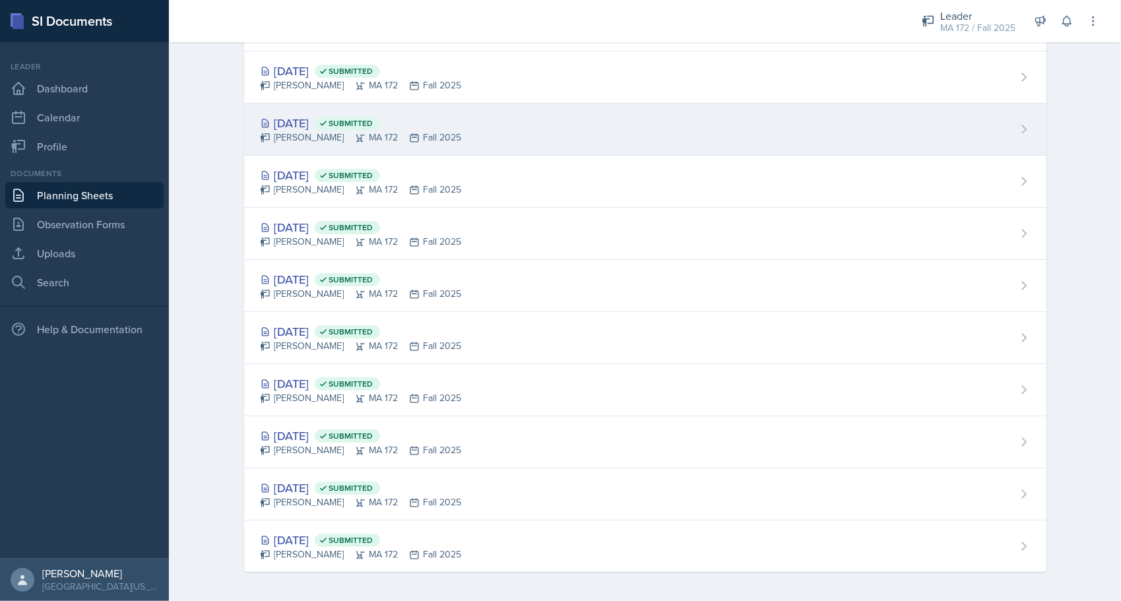
click at [289, 125] on div "Sep 24th, 2025 Submitted" at bounding box center [361, 123] width 202 height 18
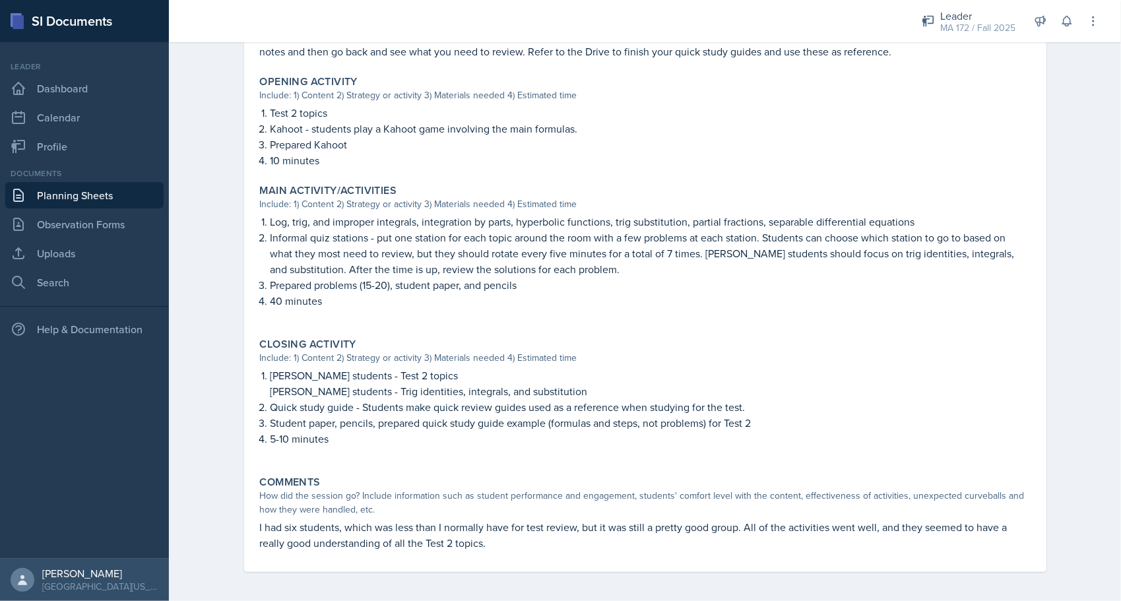
scroll to position [391, 0]
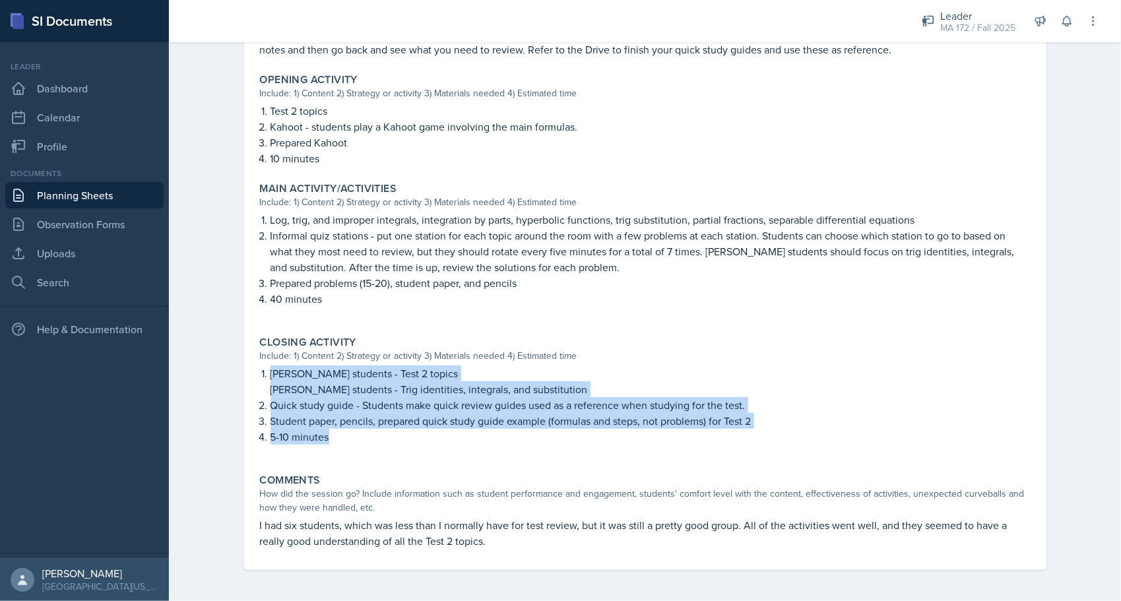
drag, startPoint x: 333, startPoint y: 438, endPoint x: 252, endPoint y: 368, distance: 106.7
click at [255, 368] on div "Closing Activity Include: 1) Content 2) Strategy or activity 3) Materials neede…" at bounding box center [645, 397] width 781 height 133
copy ol "Lenahan's students - Test 2 topics Abudiab's students - Trig identities, integr…"
click at [74, 194] on link "Planning Sheets" at bounding box center [84, 195] width 158 height 26
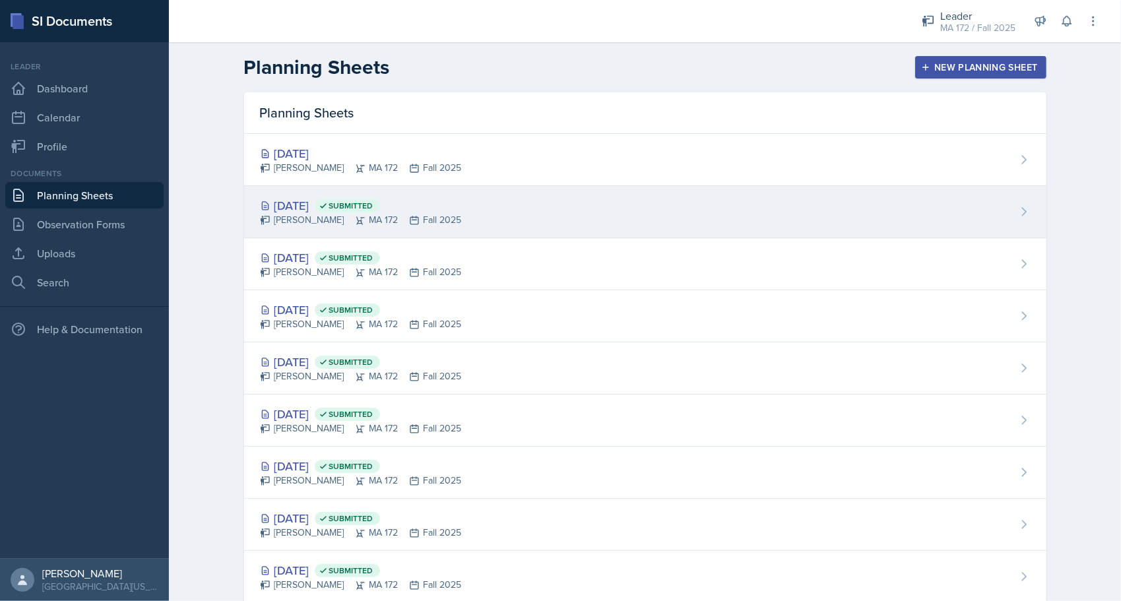
click at [293, 206] on div "Sep 29th, 2025 Submitted" at bounding box center [361, 206] width 202 height 18
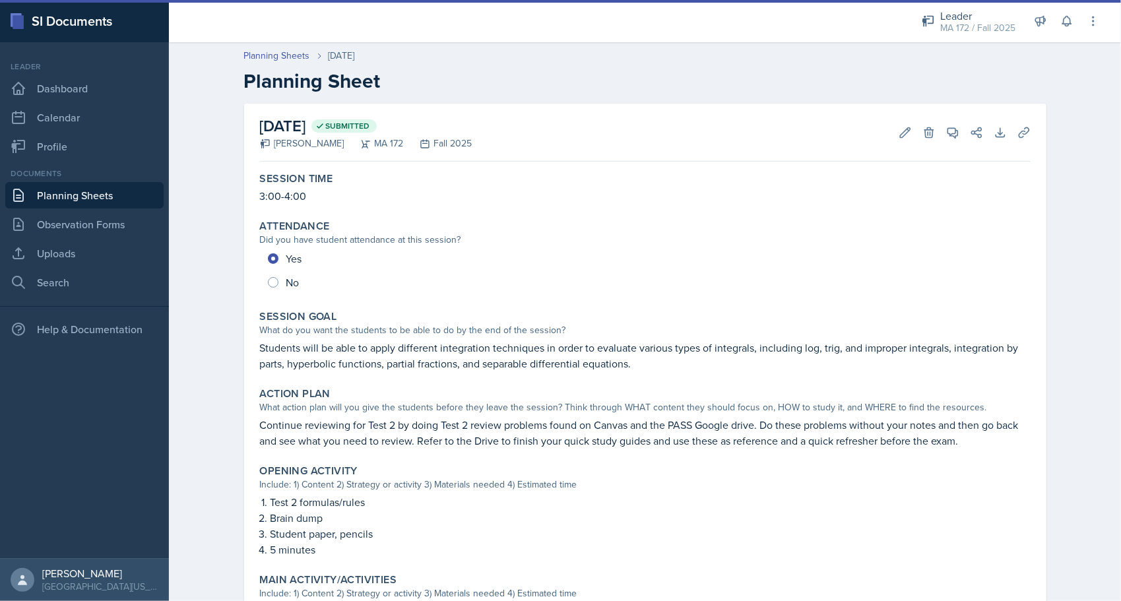
scroll to position [66, 0]
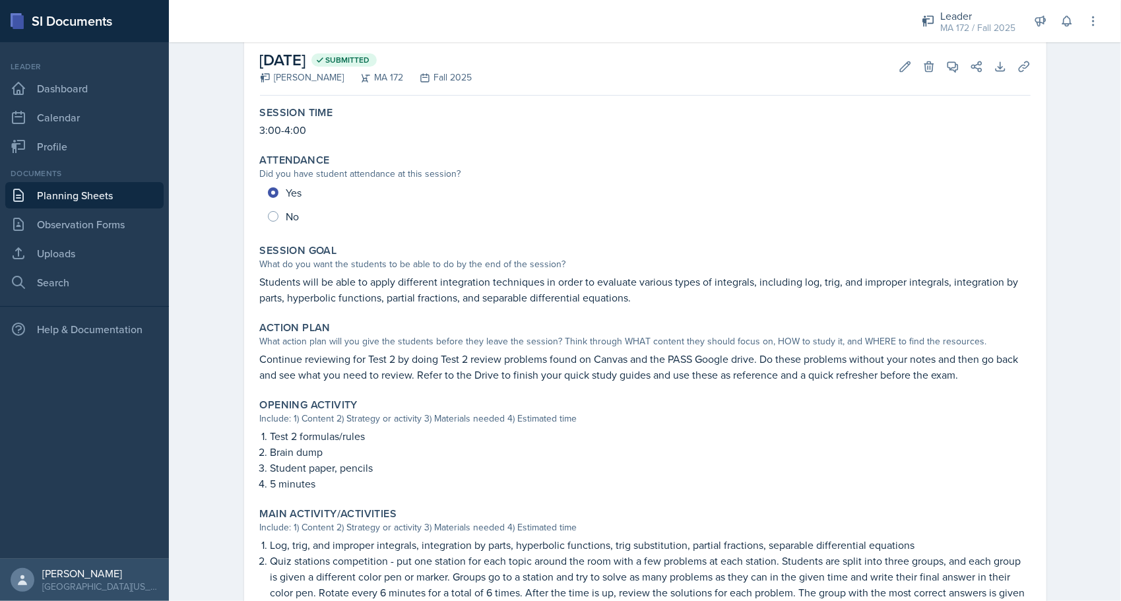
click at [355, 355] on p "Continue reviewing for Test 2 by doing Test 2 review problems found on Canvas a…" at bounding box center [645, 367] width 771 height 32
click at [375, 368] on p "Continue reviewing for Test 2 by doing Test 2 review problems found on Canvas a…" at bounding box center [645, 367] width 771 height 32
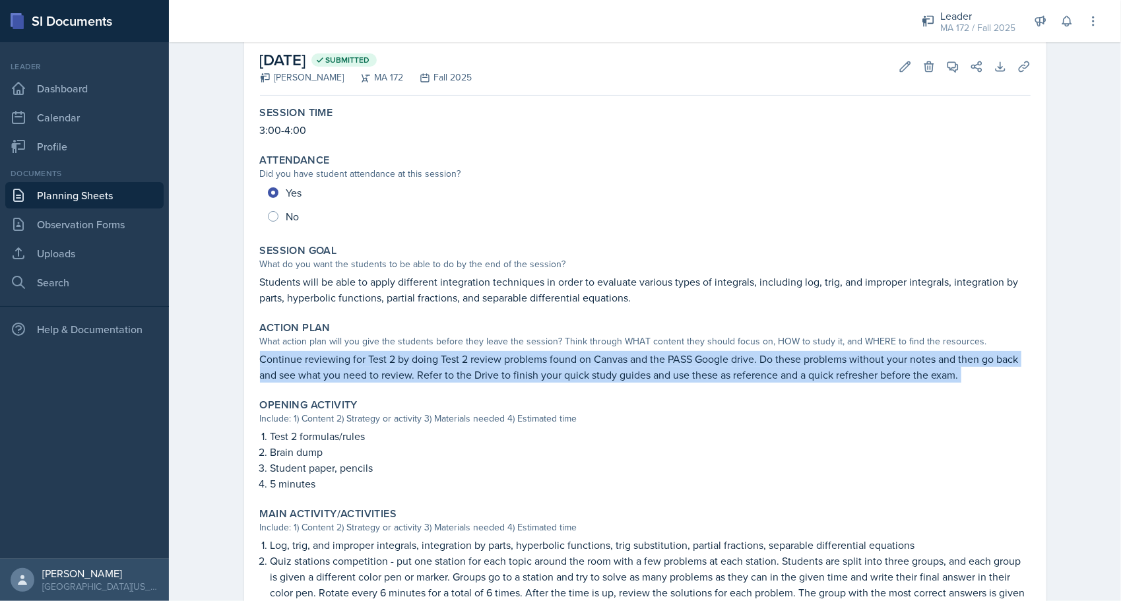
click at [375, 368] on p "Continue reviewing for Test 2 by doing Test 2 review problems found on Canvas a…" at bounding box center [645, 367] width 771 height 32
copy div "Continue reviewing for Test 2 by doing Test 2 review problems found on Canvas a…"
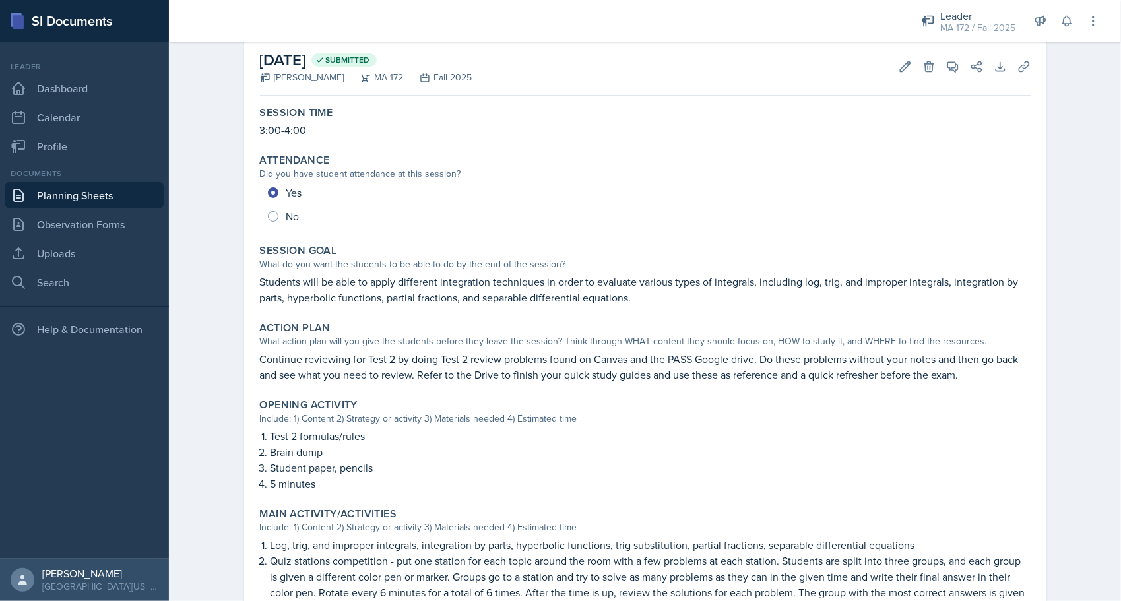
click at [340, 296] on p "Students will be able to apply different integration techniques in order to eva…" at bounding box center [645, 290] width 771 height 32
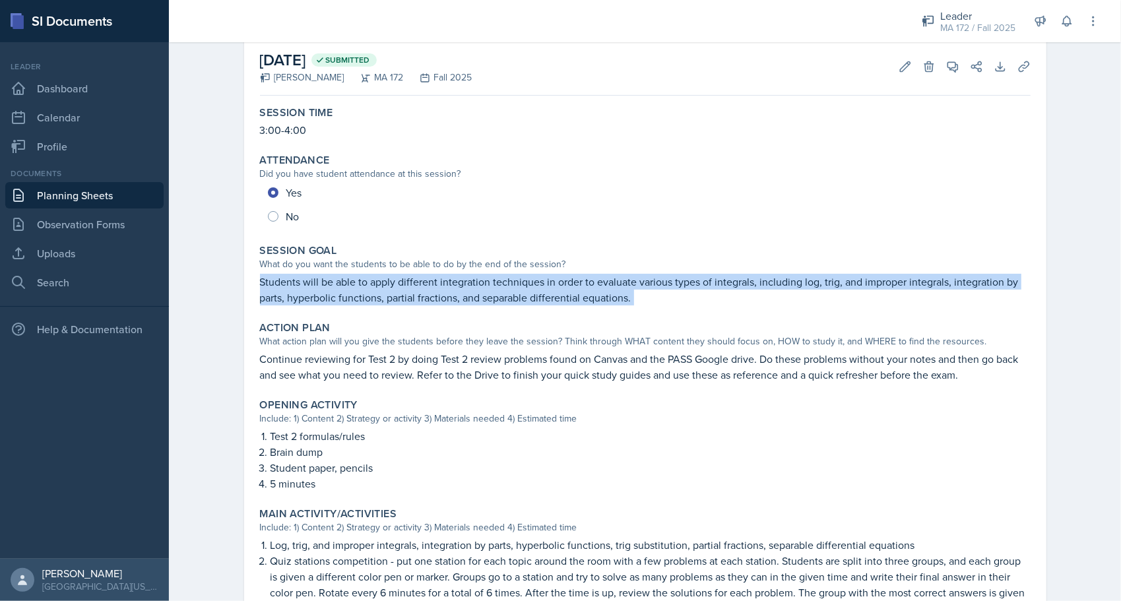
click at [340, 296] on p "Students will be able to apply different integration techniques in order to eva…" at bounding box center [645, 290] width 771 height 32
copy div "Students will be able to apply different integration techniques in order to eva…"
click at [51, 189] on link "Planning Sheets" at bounding box center [84, 195] width 158 height 26
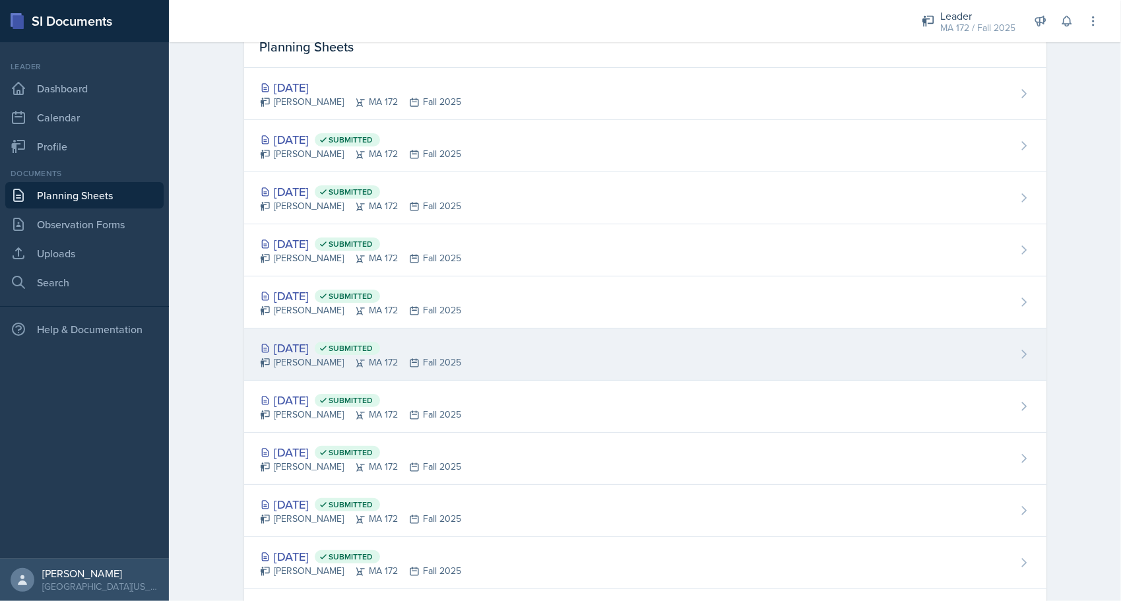
click at [325, 343] on div "Sep 15th, 2025 Submitted" at bounding box center [361, 348] width 202 height 18
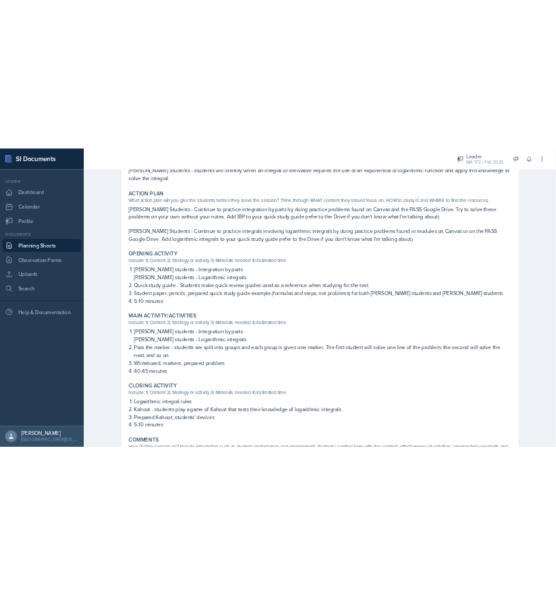
scroll to position [396, 0]
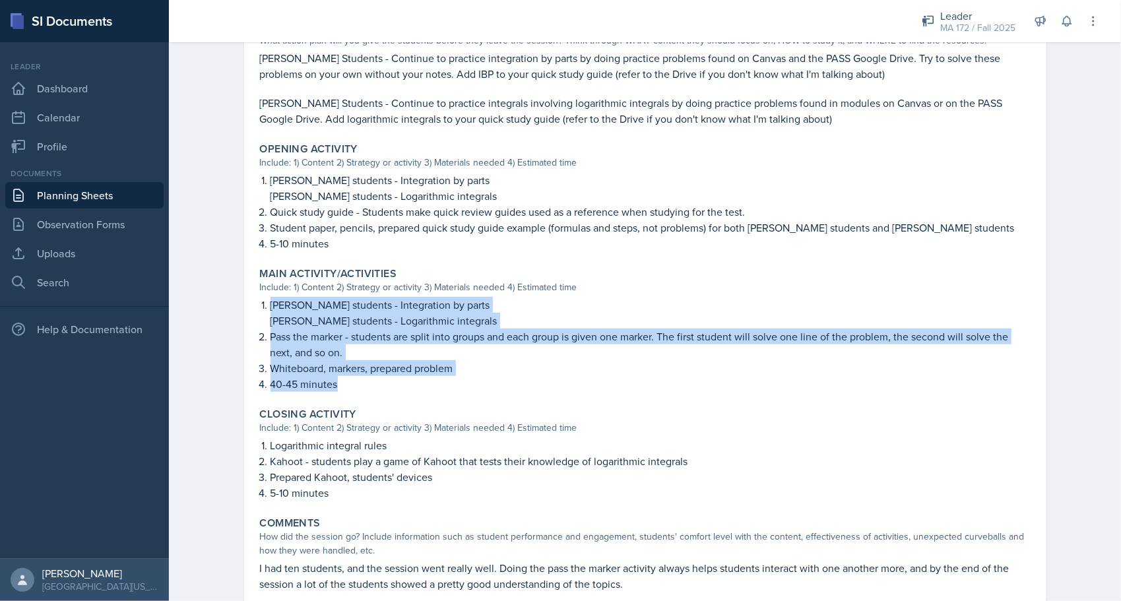
drag, startPoint x: 255, startPoint y: 302, endPoint x: 348, endPoint y: 379, distance: 120.0
click at [348, 379] on div "Lenahan's students - Integration by parts Abudiab's students - Logarithmic inte…" at bounding box center [645, 344] width 771 height 95
copy ol "Lenahan's students - Integration by parts Abudiab's students - Logarithmic inte…"
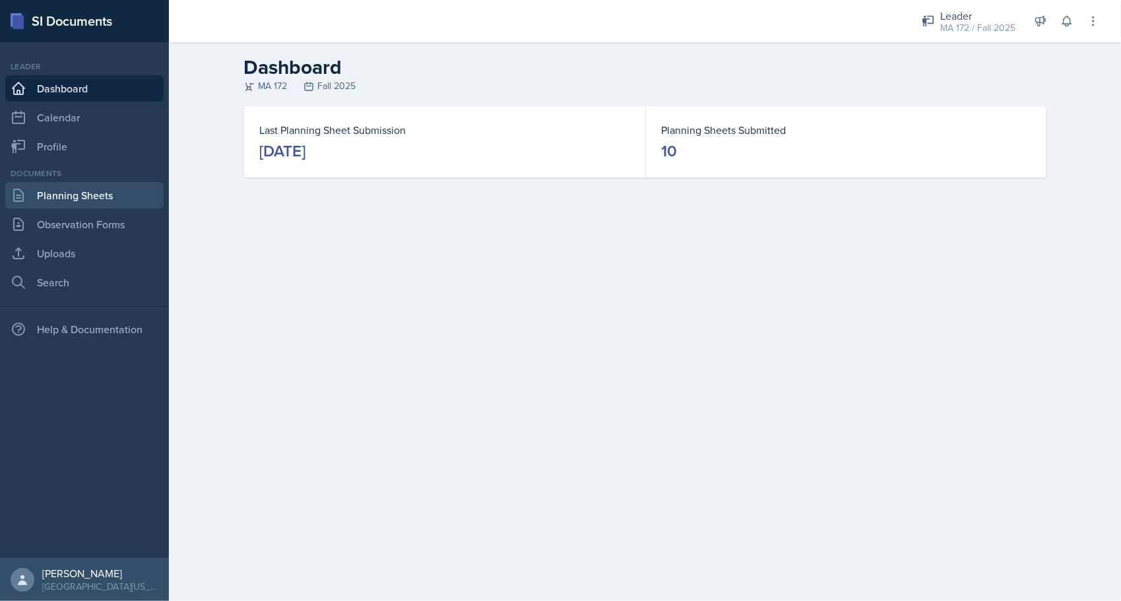
click at [79, 203] on link "Planning Sheets" at bounding box center [84, 195] width 158 height 26
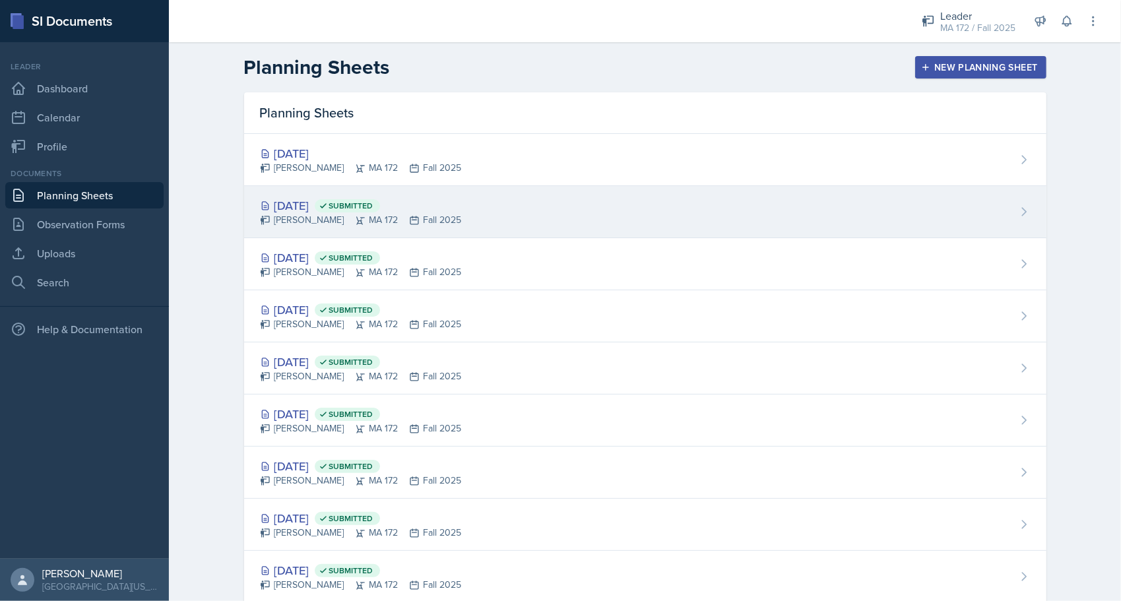
click at [283, 213] on div "Anna McGill MA 172 Fall 2025" at bounding box center [361, 220] width 202 height 14
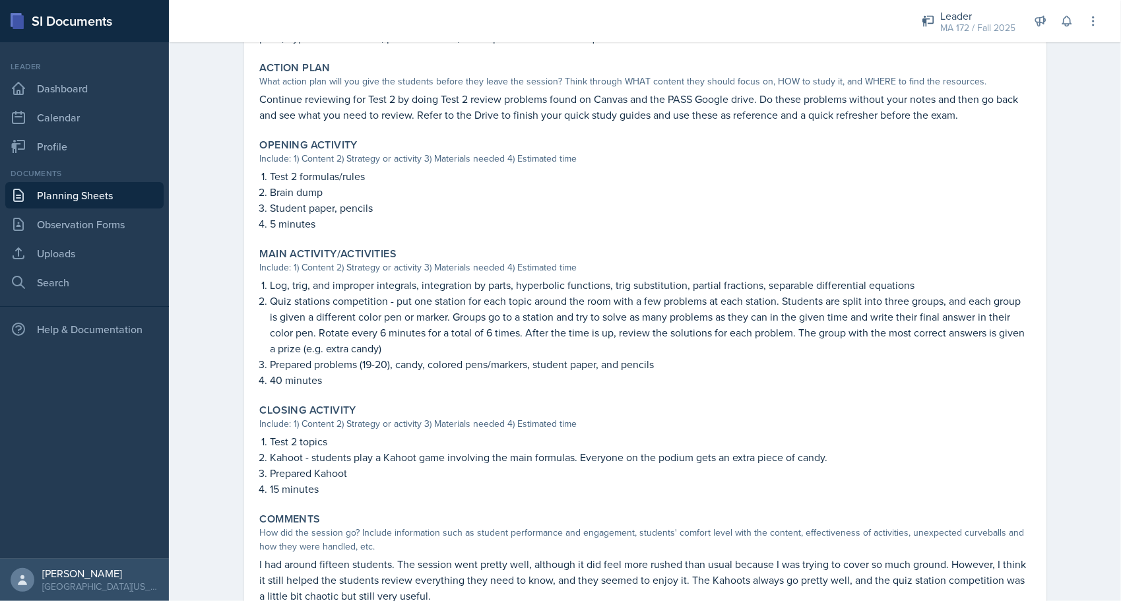
scroll to position [330, 0]
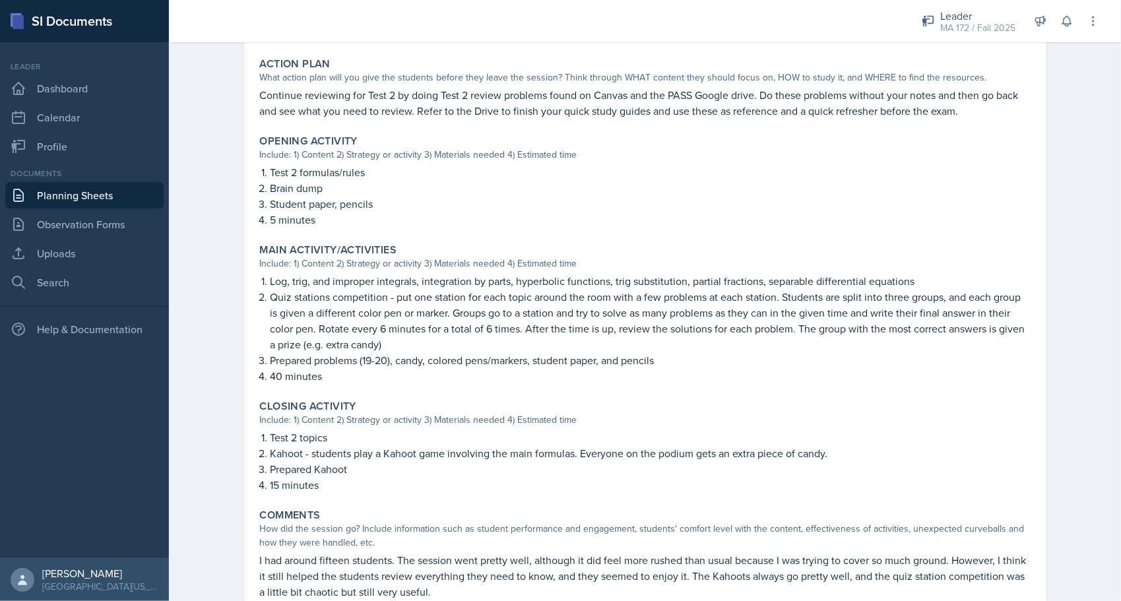
click at [276, 280] on p "Log, trig, and improper integrals, integration by parts, hyperbolic functions, …" at bounding box center [651, 281] width 760 height 16
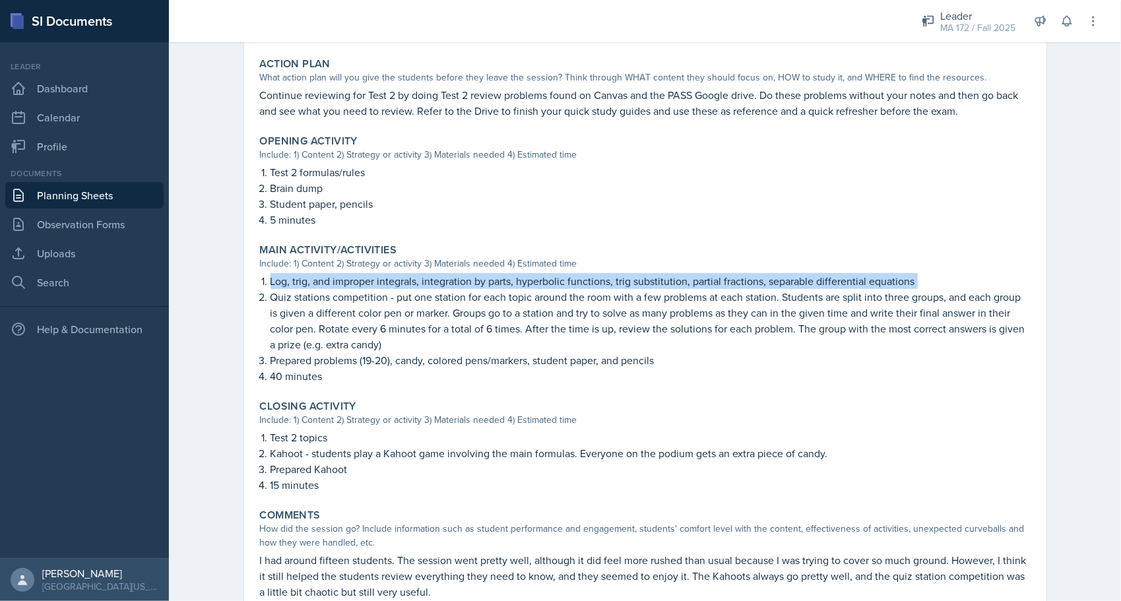
click at [276, 280] on p "Log, trig, and improper integrals, integration by parts, hyperbolic functions, …" at bounding box center [651, 281] width 760 height 16
copy p "Log, trig, and improper integrals, integration by parts, hyperbolic functions, …"
